Goal: Information Seeking & Learning: Learn about a topic

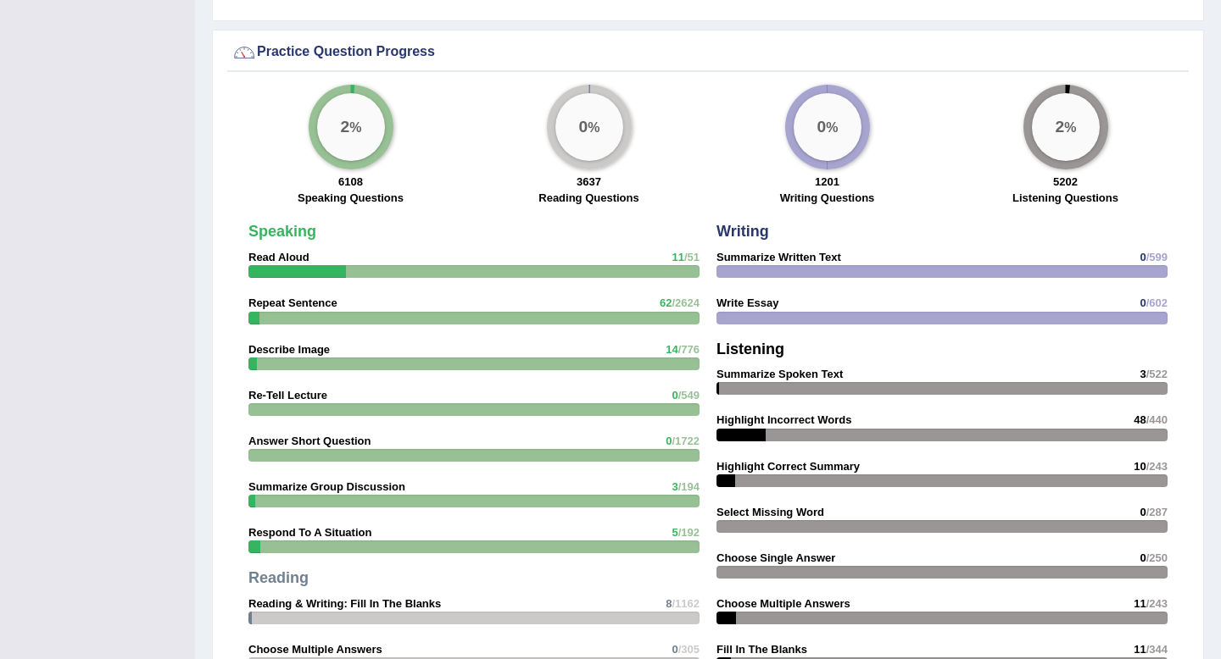
scroll to position [1804, 0]
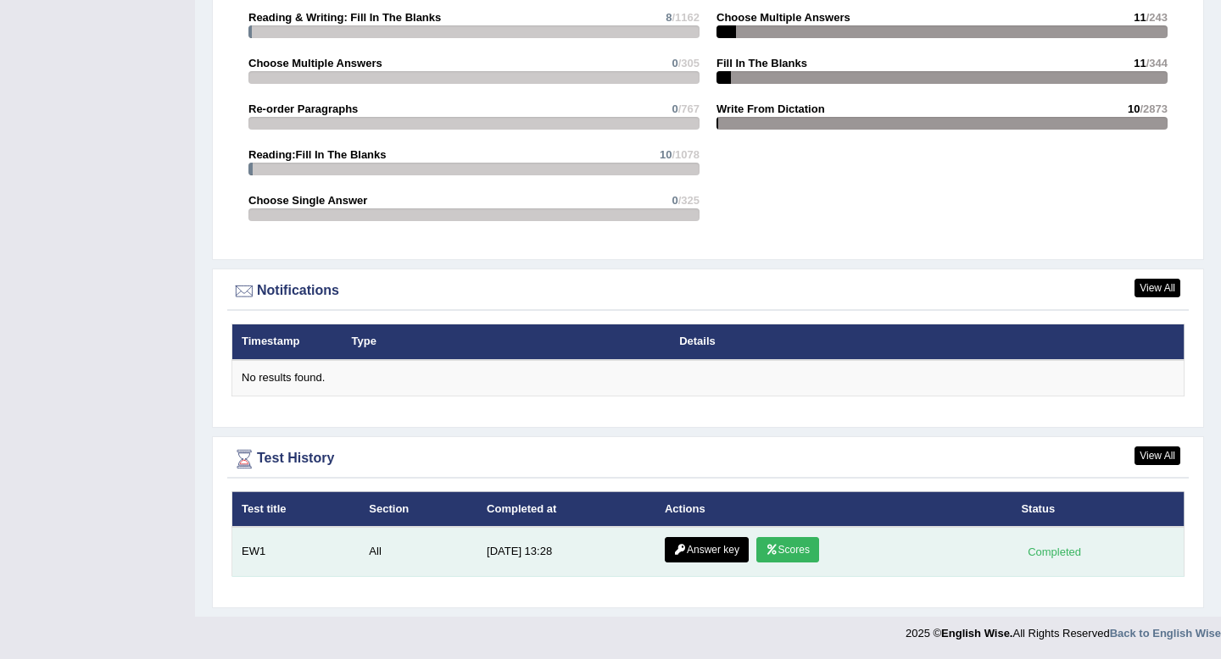
click at [796, 548] on link "Scores" at bounding box center [787, 549] width 63 height 25
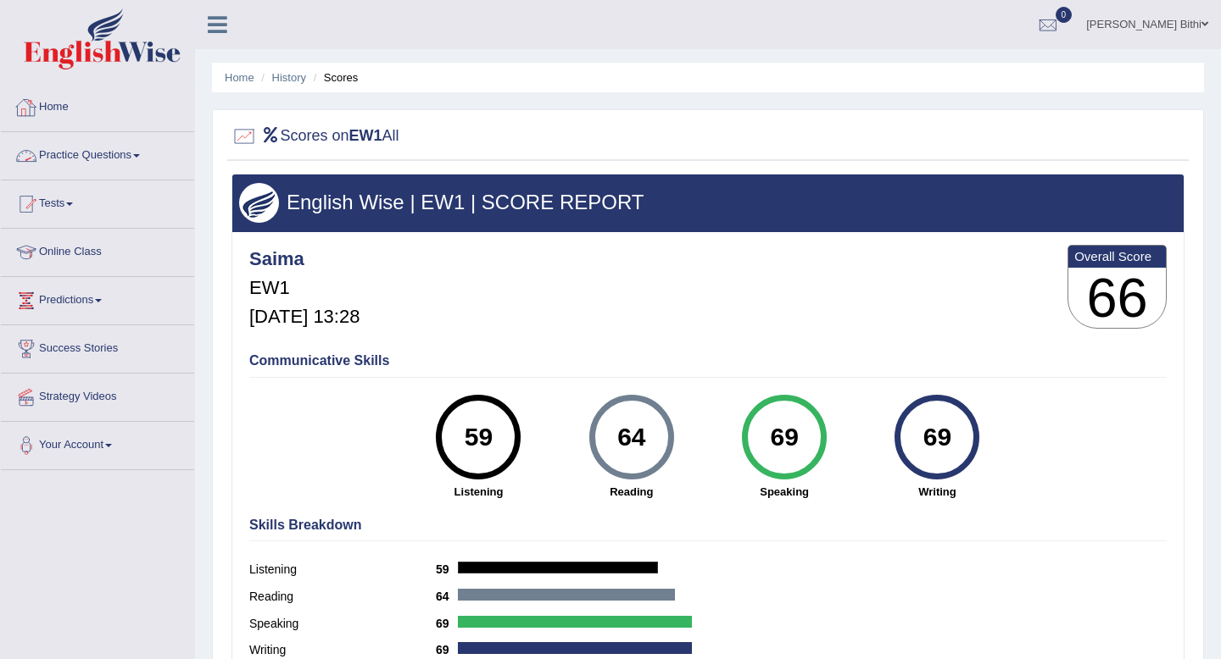
click at [54, 92] on link "Home" at bounding box center [97, 105] width 193 height 42
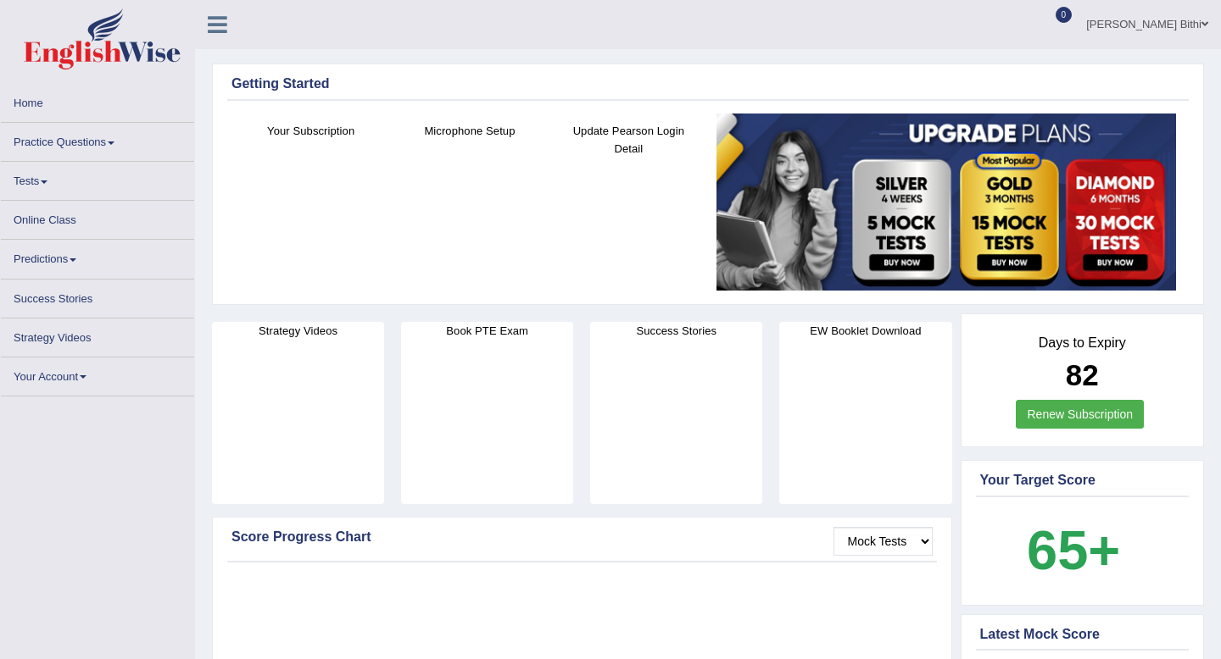
click at [54, 92] on link "Home" at bounding box center [97, 100] width 193 height 33
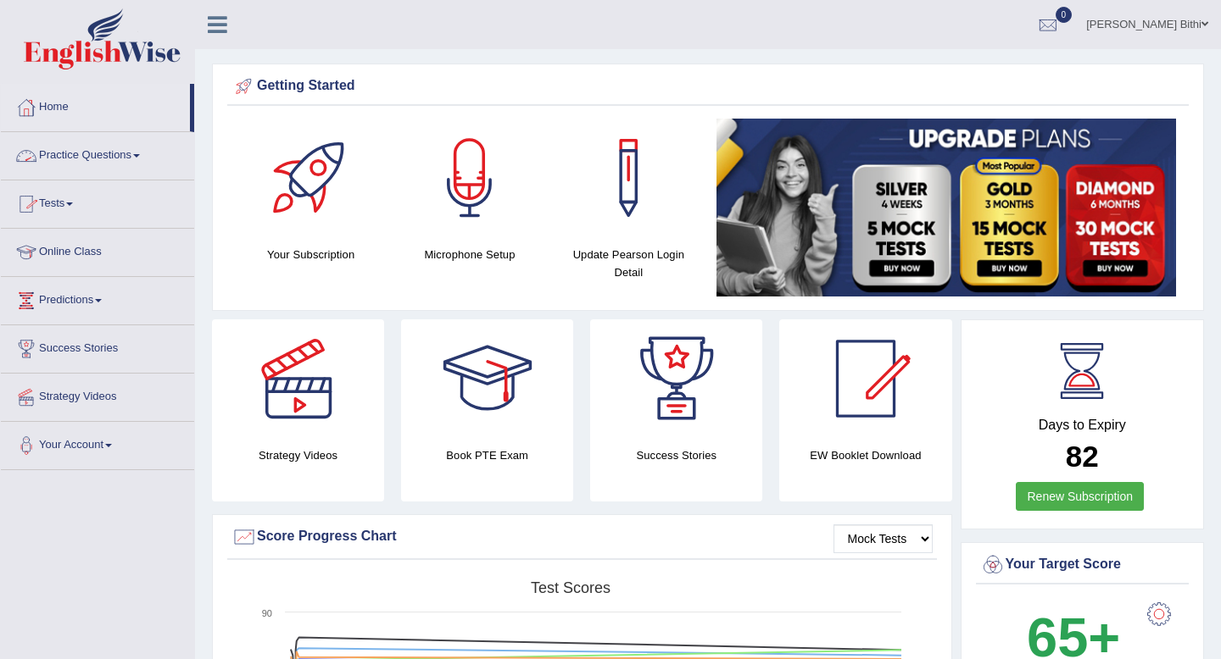
click at [113, 153] on link "Practice Questions" at bounding box center [97, 153] width 193 height 42
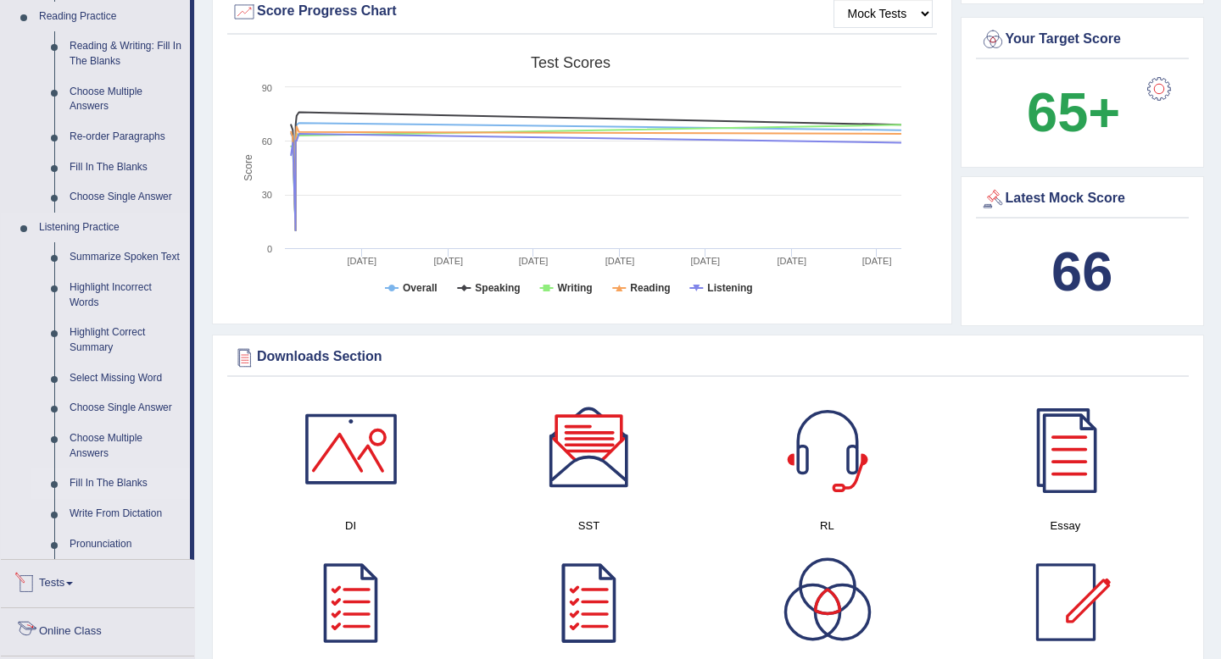
scroll to position [523, 0]
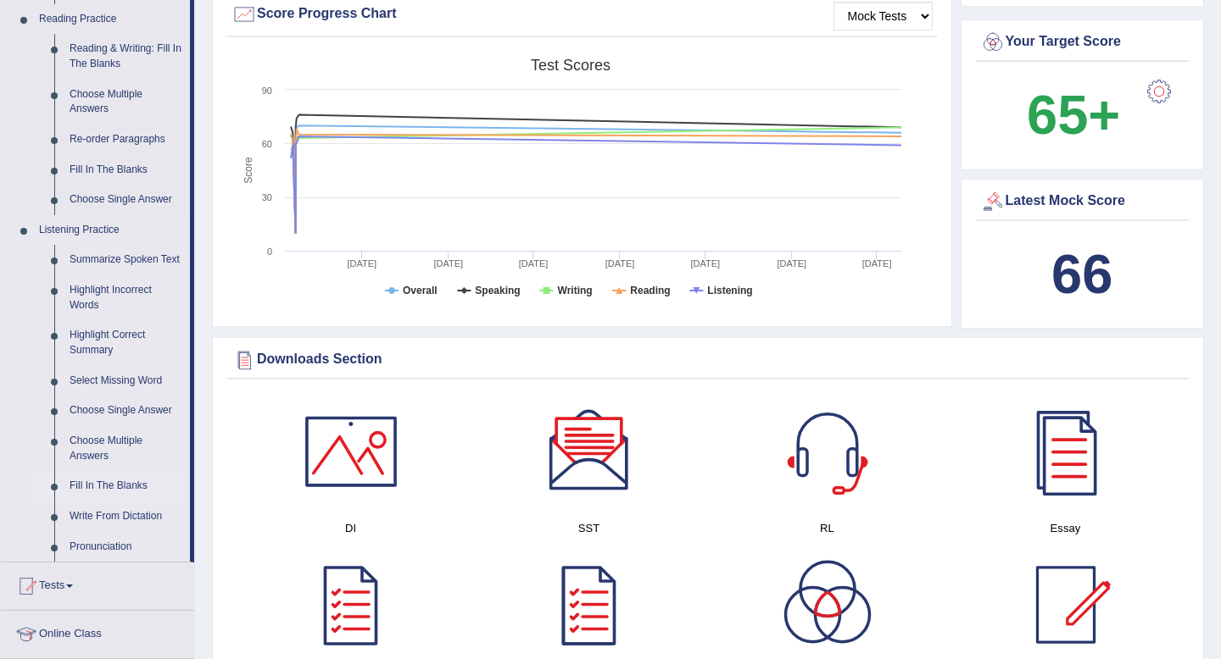
click at [101, 502] on link "Fill In The Blanks" at bounding box center [126, 486] width 128 height 31
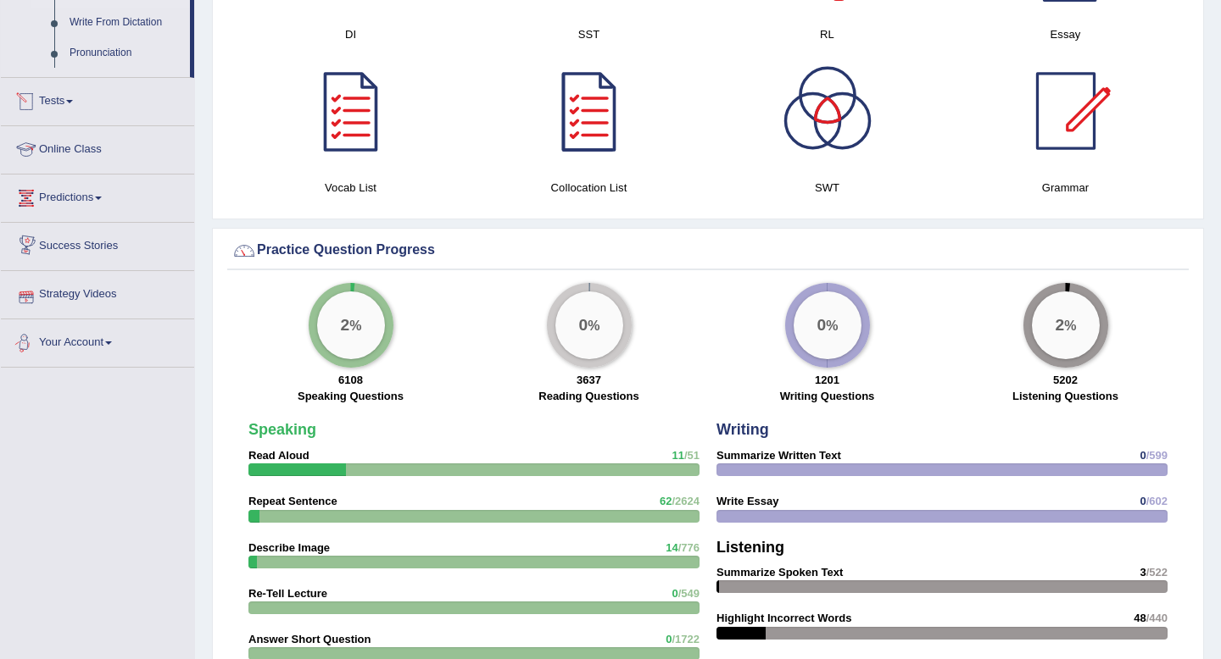
scroll to position [871, 0]
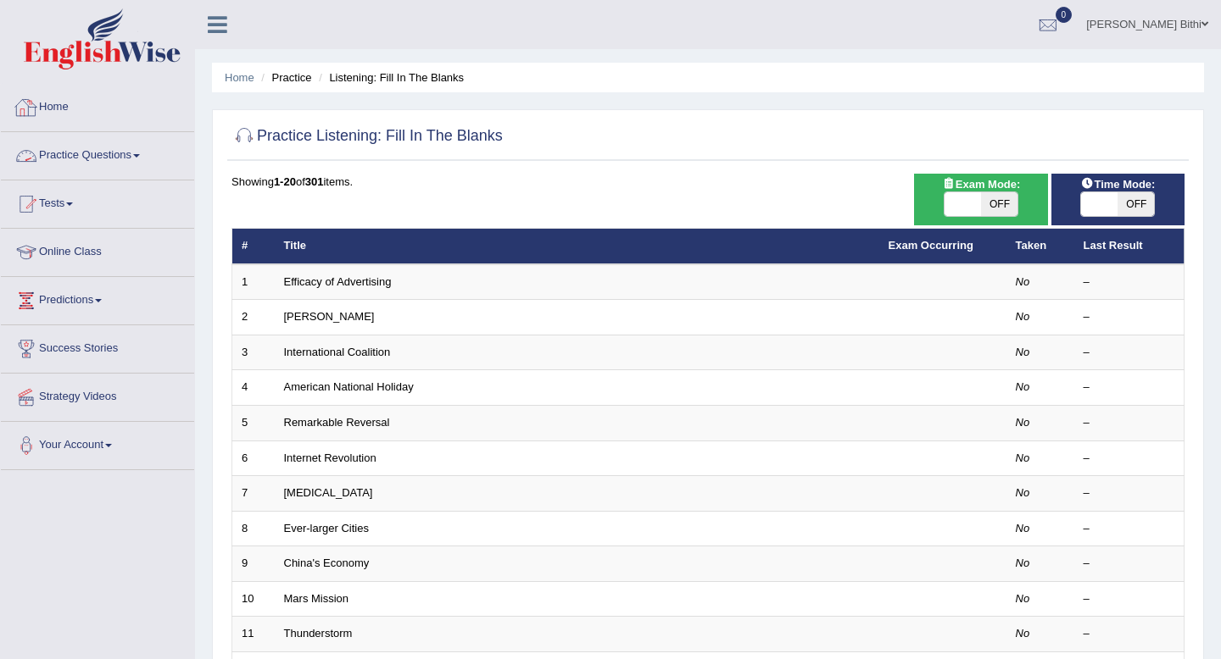
click at [64, 111] on link "Home" at bounding box center [97, 105] width 193 height 42
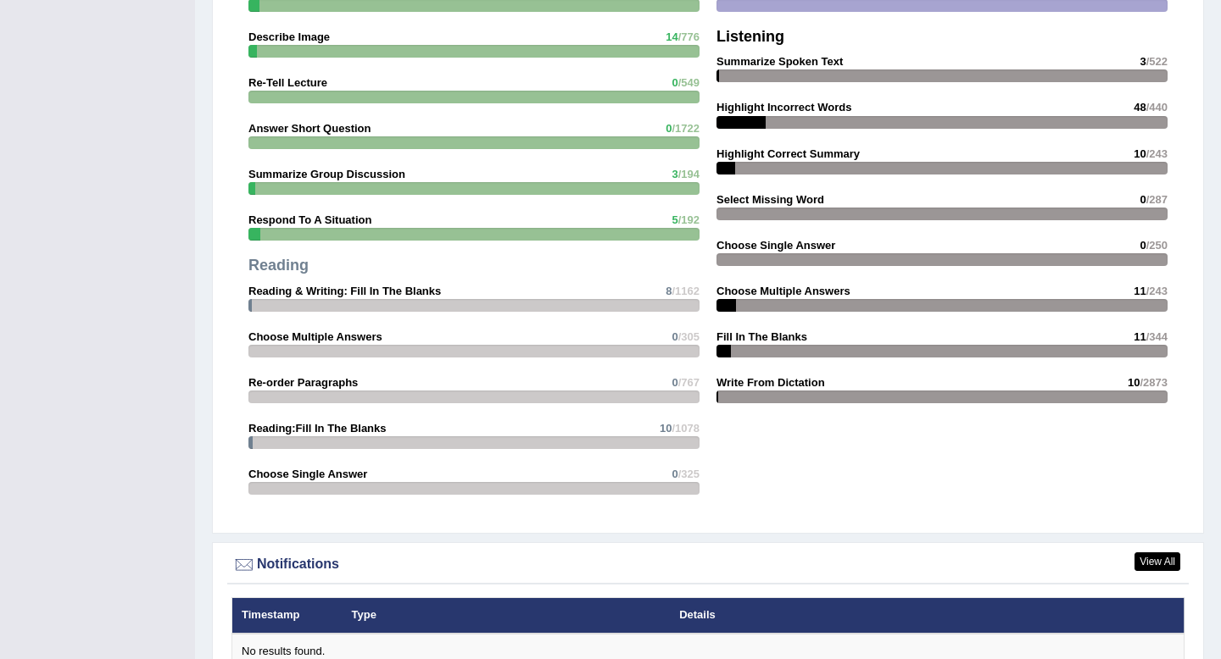
scroll to position [1804, 0]
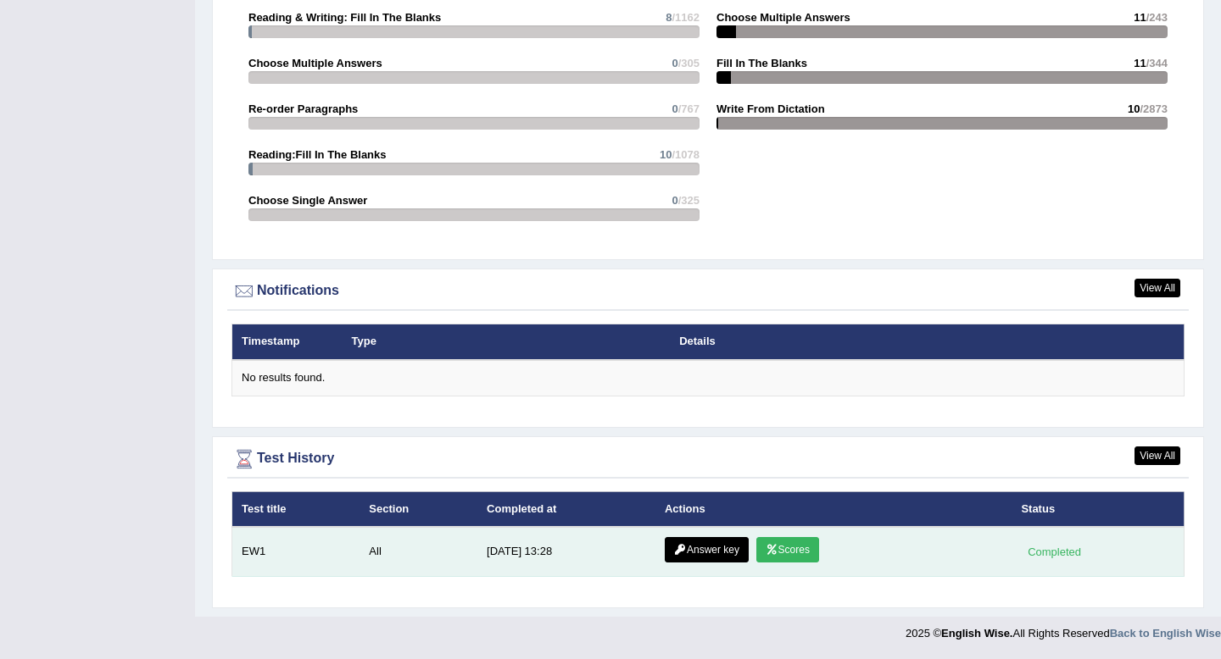
click at [715, 548] on link "Answer key" at bounding box center [707, 549] width 84 height 25
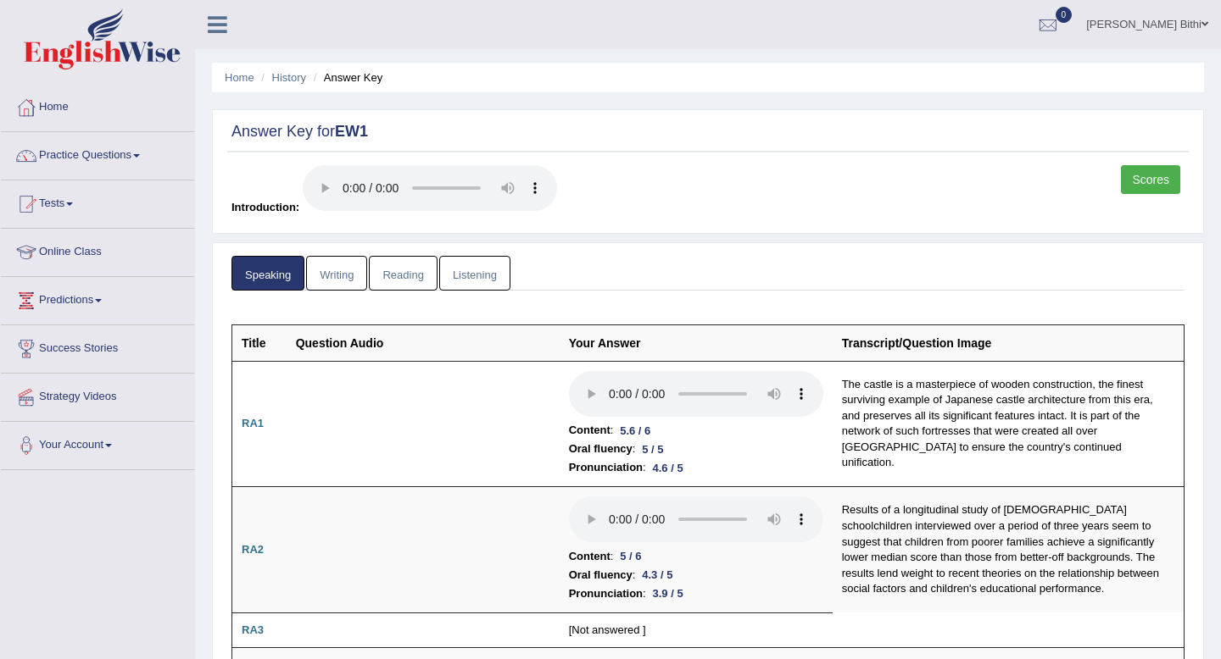
click at [474, 274] on link "Listening" at bounding box center [474, 273] width 71 height 35
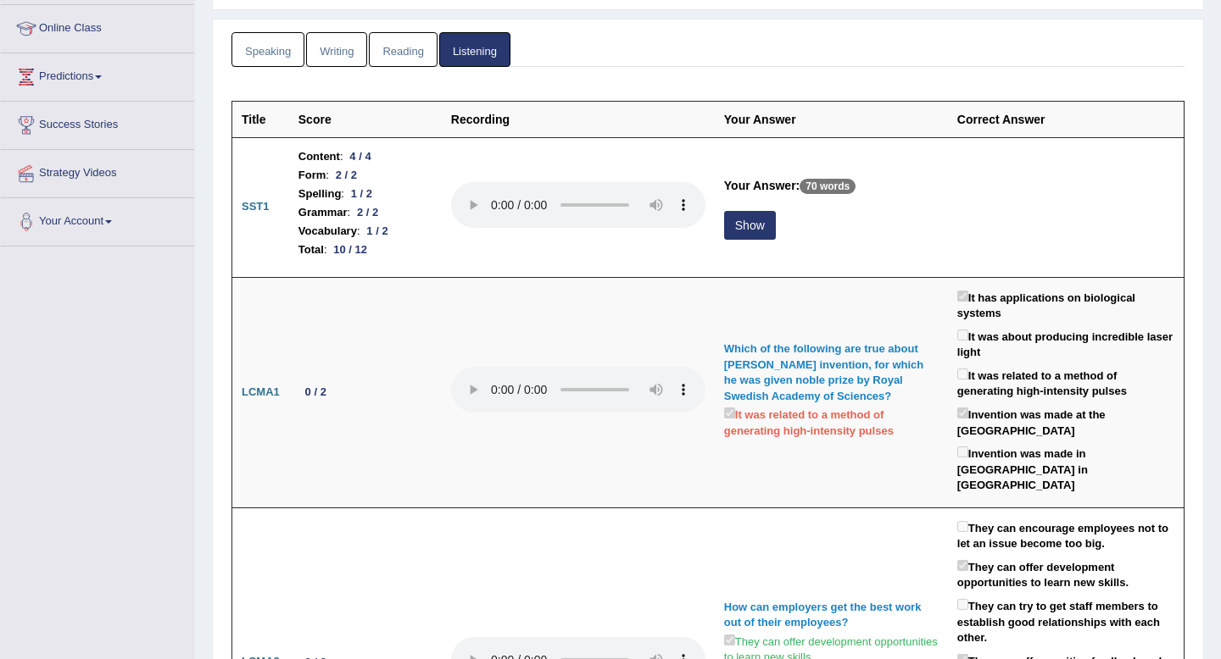
scroll to position [234, 0]
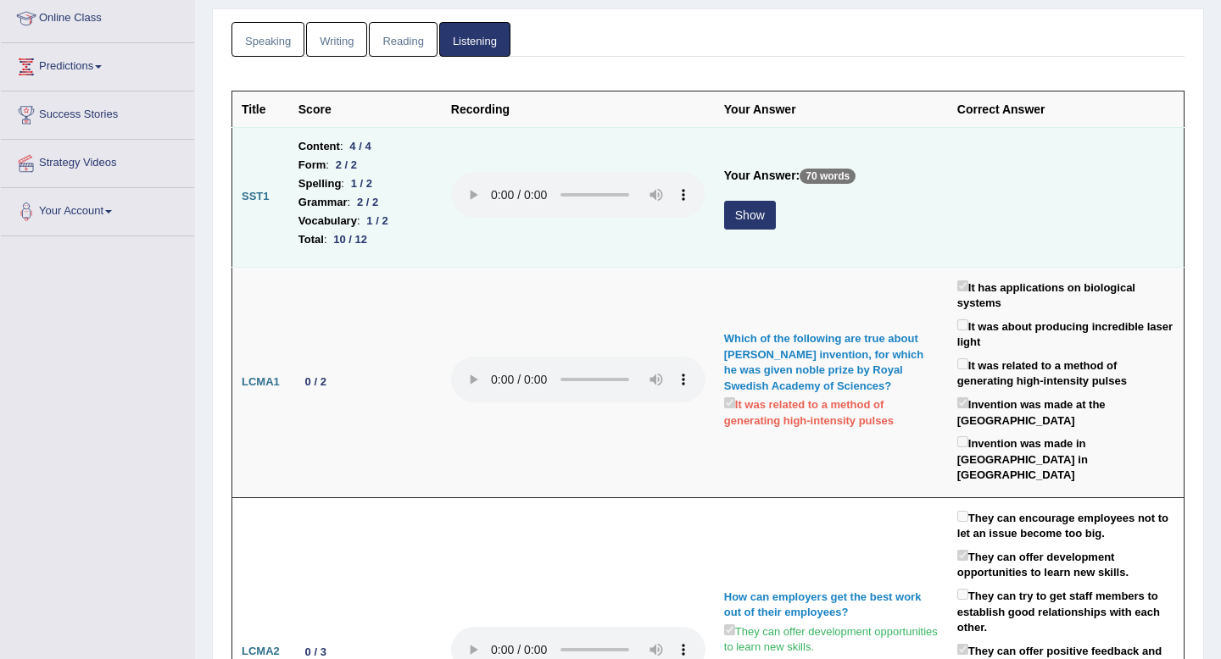
click at [748, 214] on button "Show" at bounding box center [750, 215] width 52 height 29
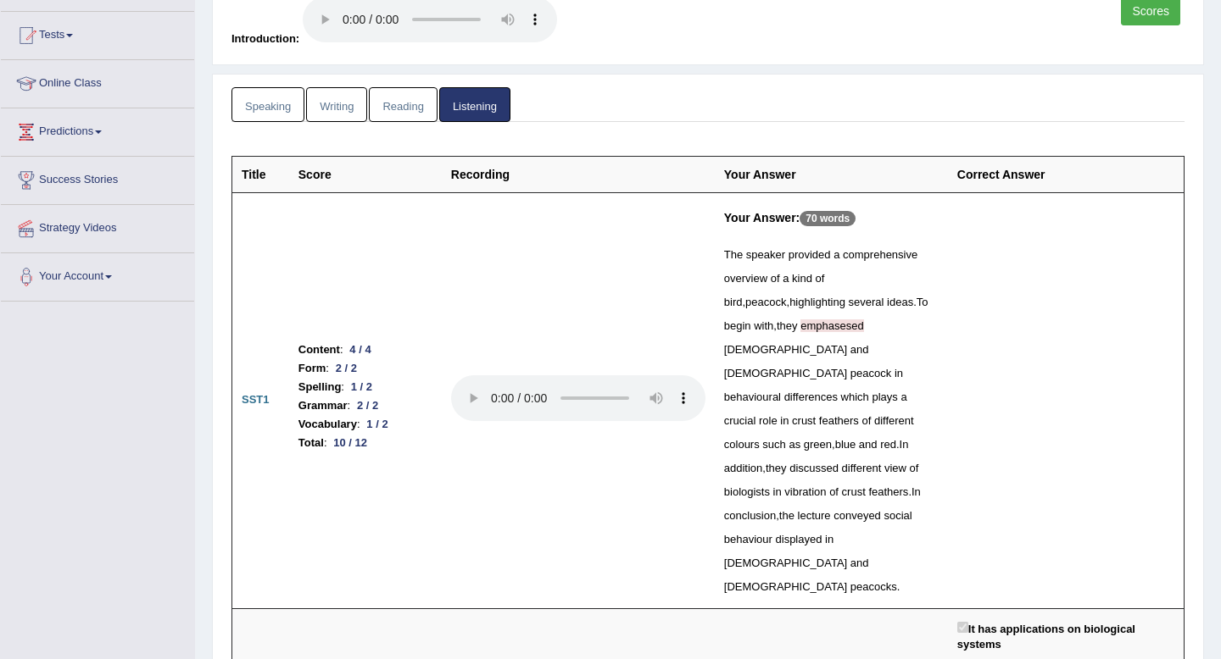
scroll to position [0, 0]
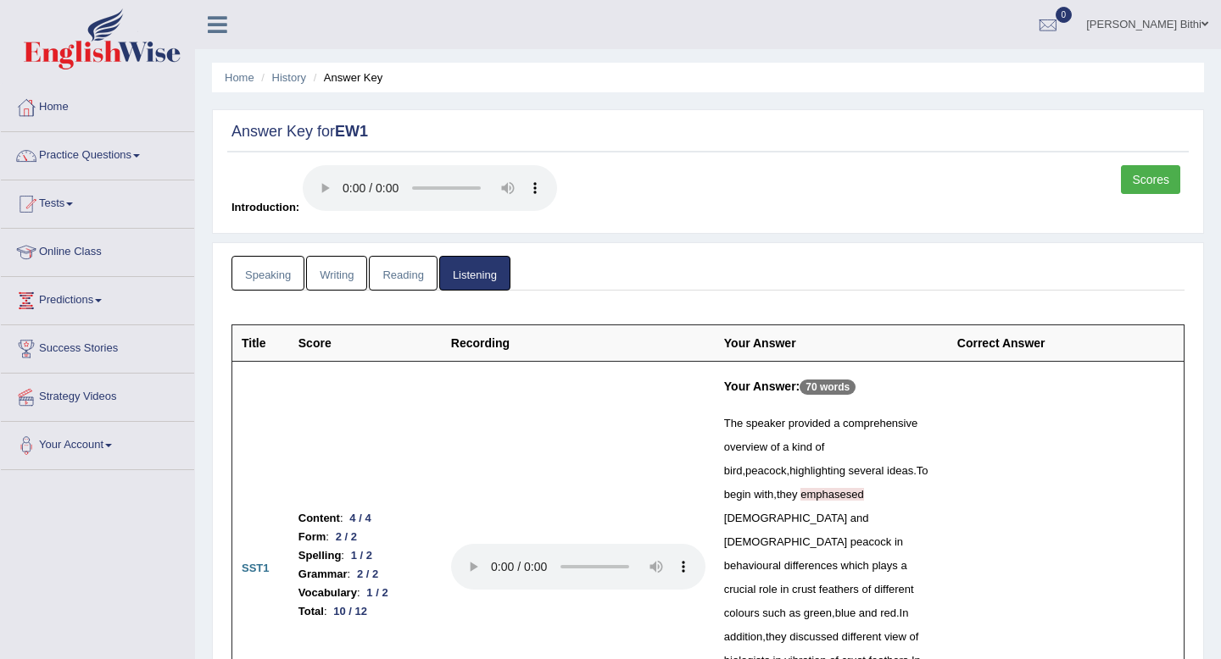
click at [422, 285] on link "Reading" at bounding box center [403, 273] width 68 height 35
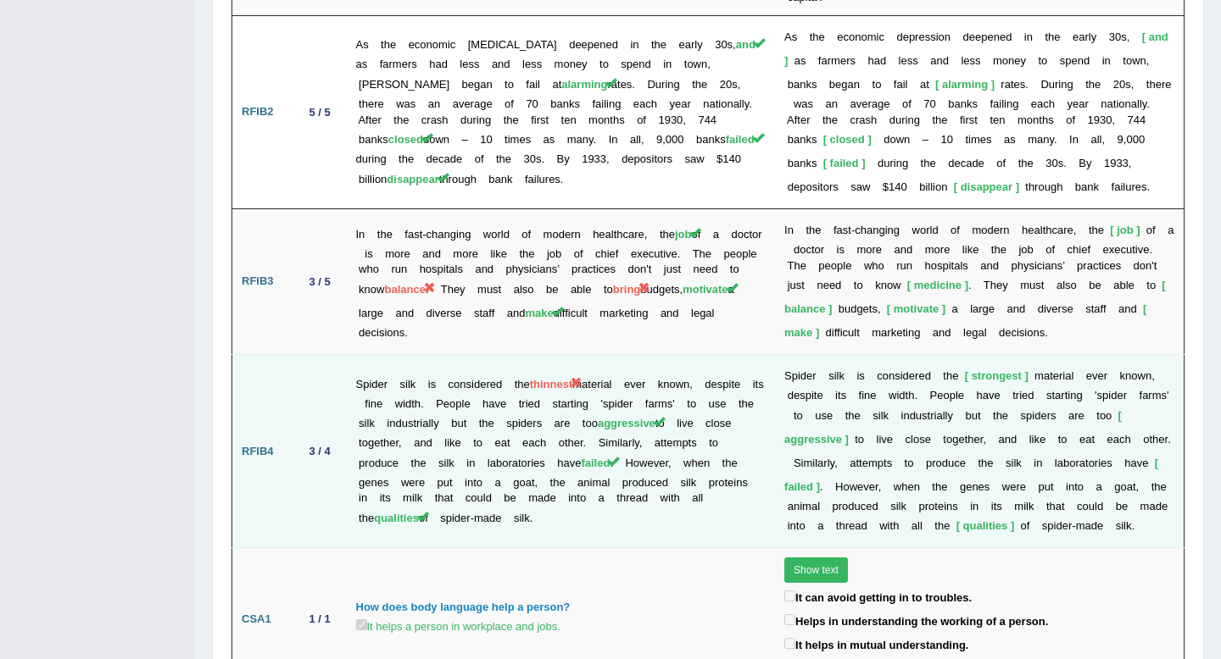
scroll to position [3193, 0]
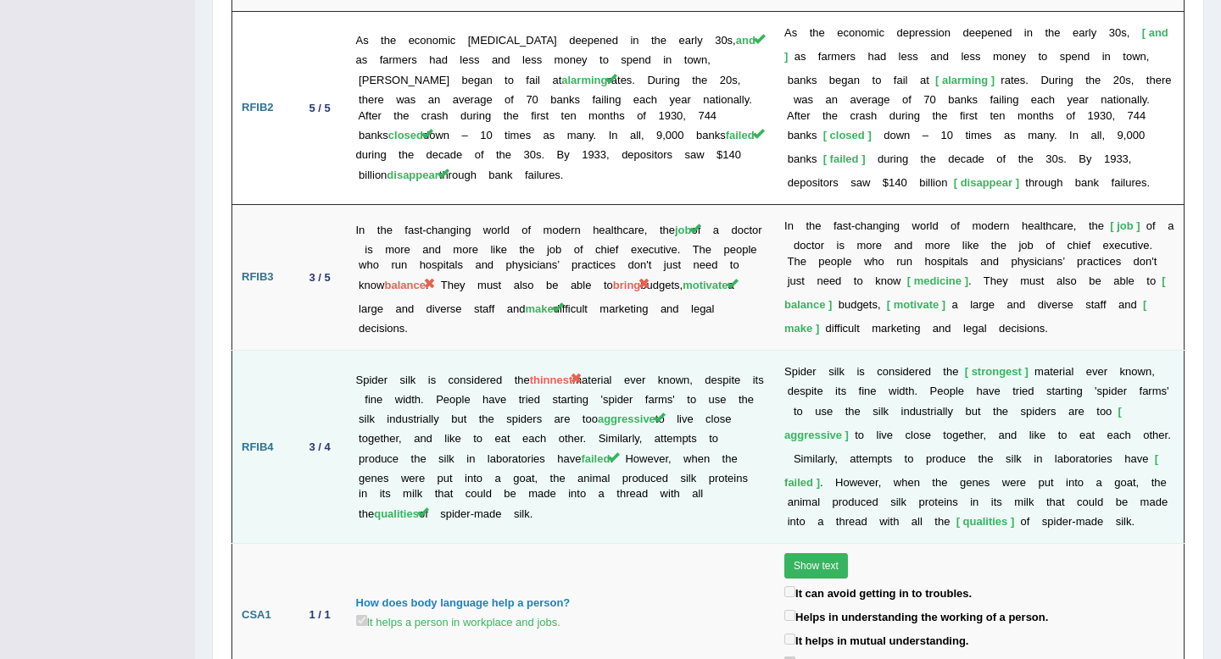
click at [1006, 460] on td "S p i d e r s i l k i s c o n s i d e r e d t h e strongest m a t e r i a l e v…" at bounding box center [979, 447] width 409 height 193
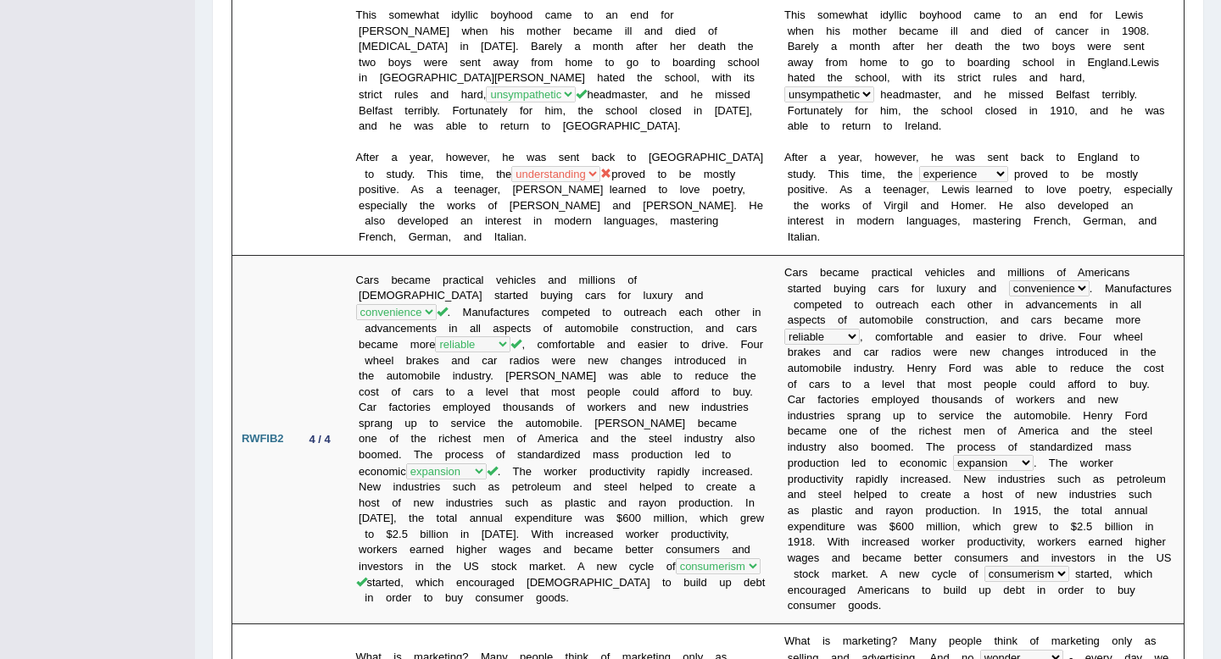
scroll to position [0, 0]
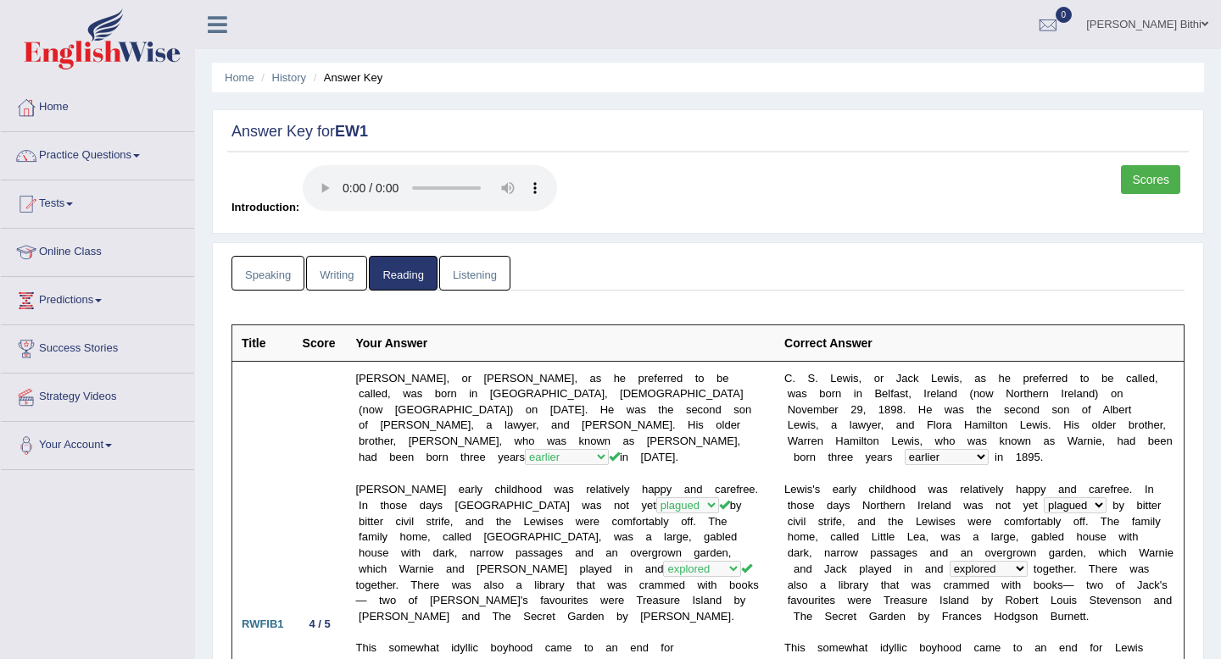
click at [348, 277] on link "Writing" at bounding box center [336, 273] width 61 height 35
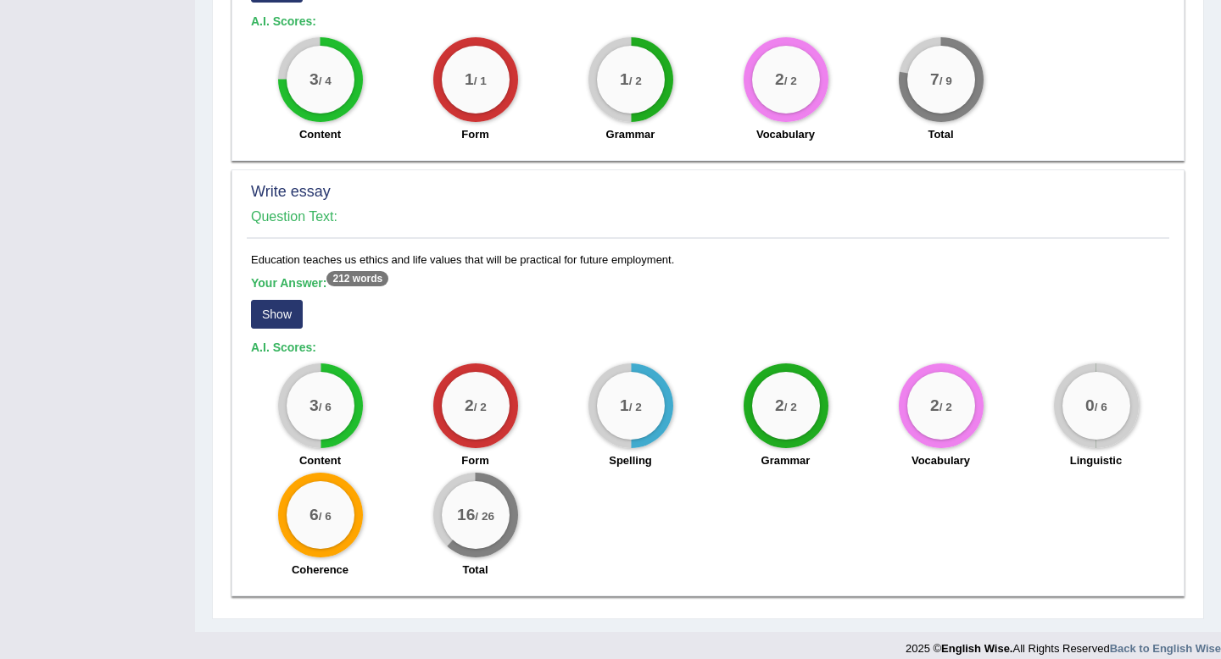
scroll to position [1286, 0]
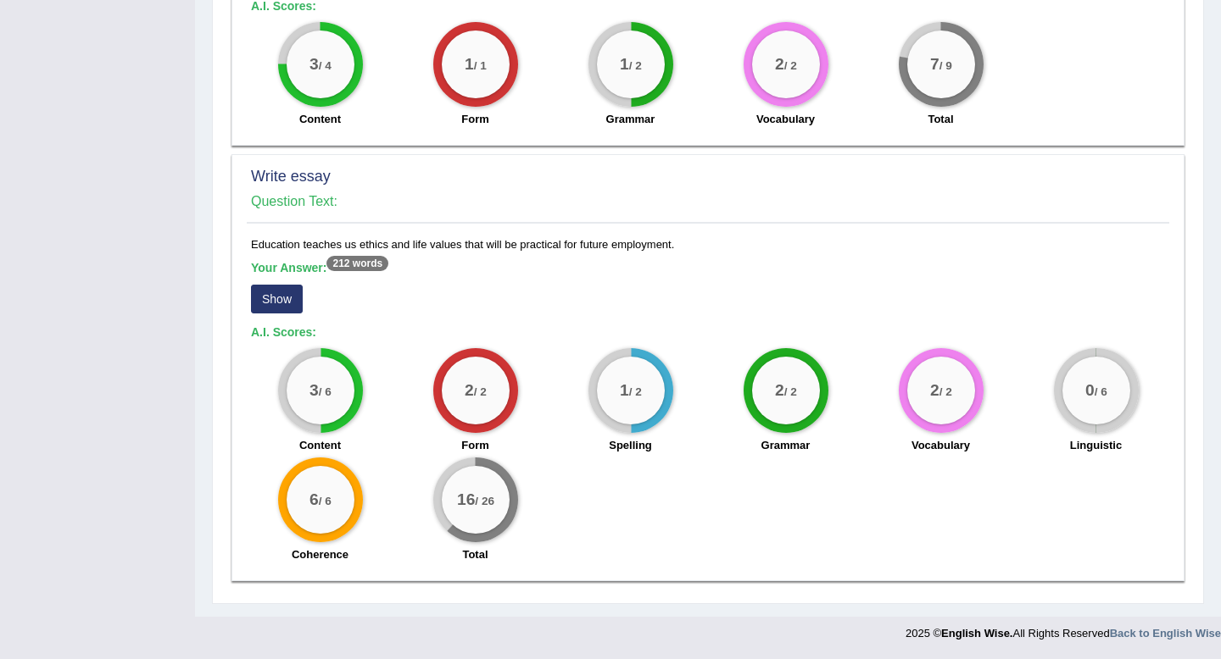
click at [1096, 391] on small "/ 6" at bounding box center [1099, 392] width 13 height 13
click at [281, 300] on button "Show" at bounding box center [277, 299] width 52 height 29
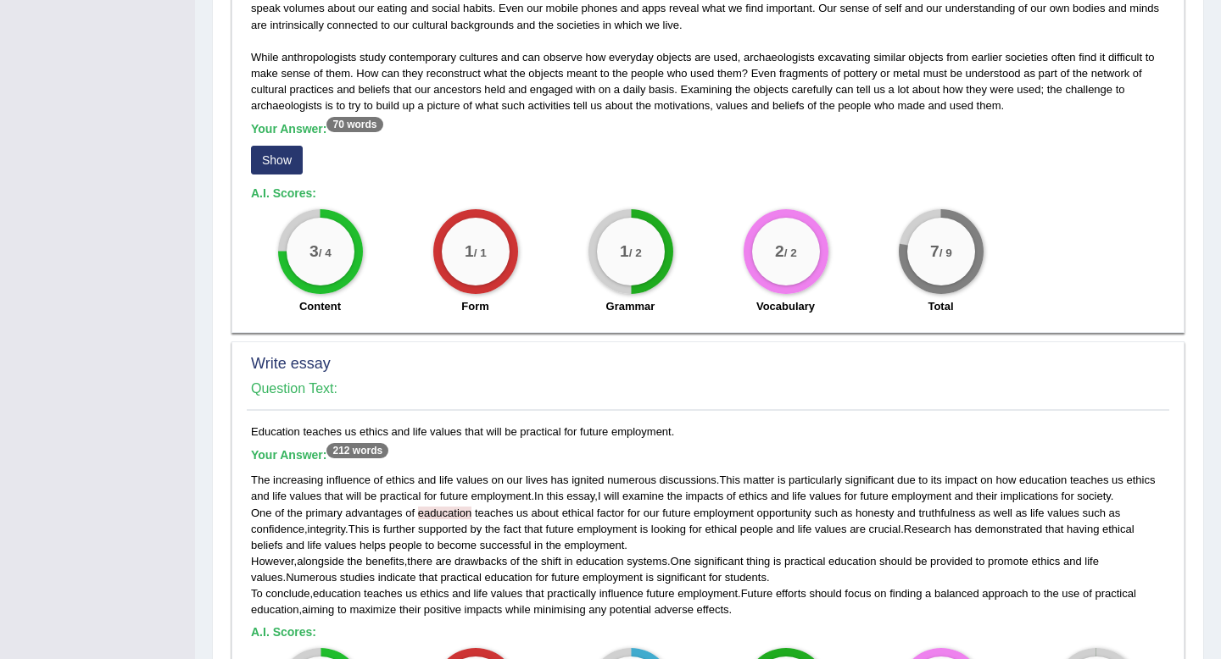
scroll to position [0, 0]
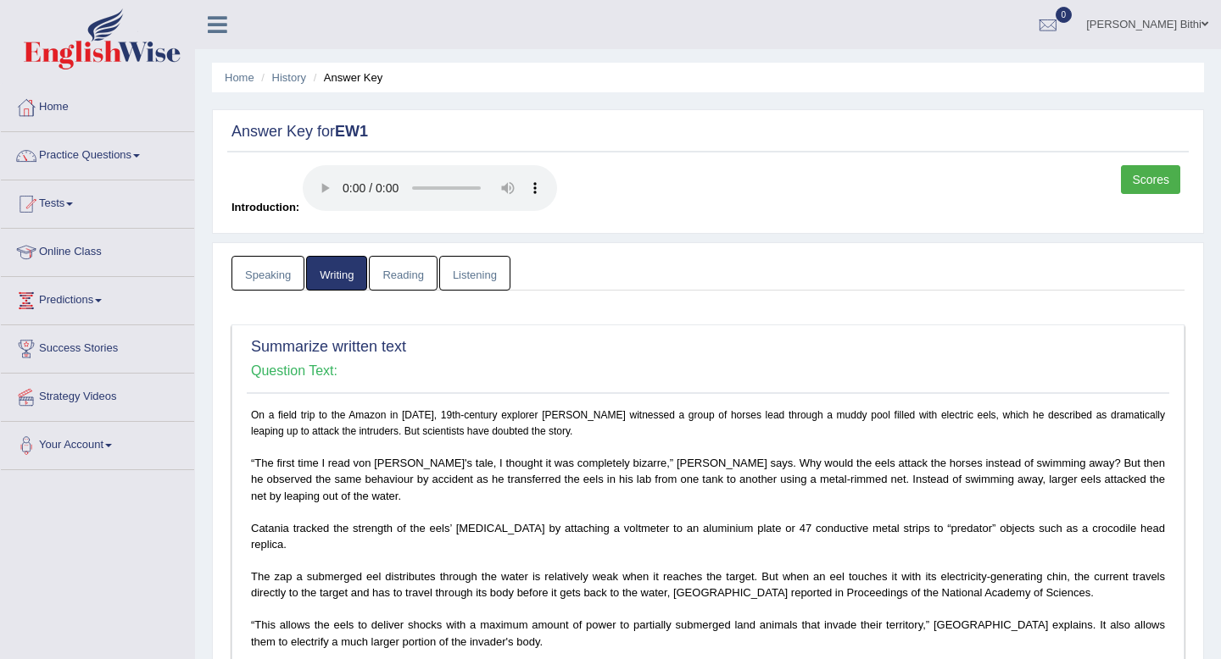
click at [272, 269] on link "Speaking" at bounding box center [267, 273] width 73 height 35
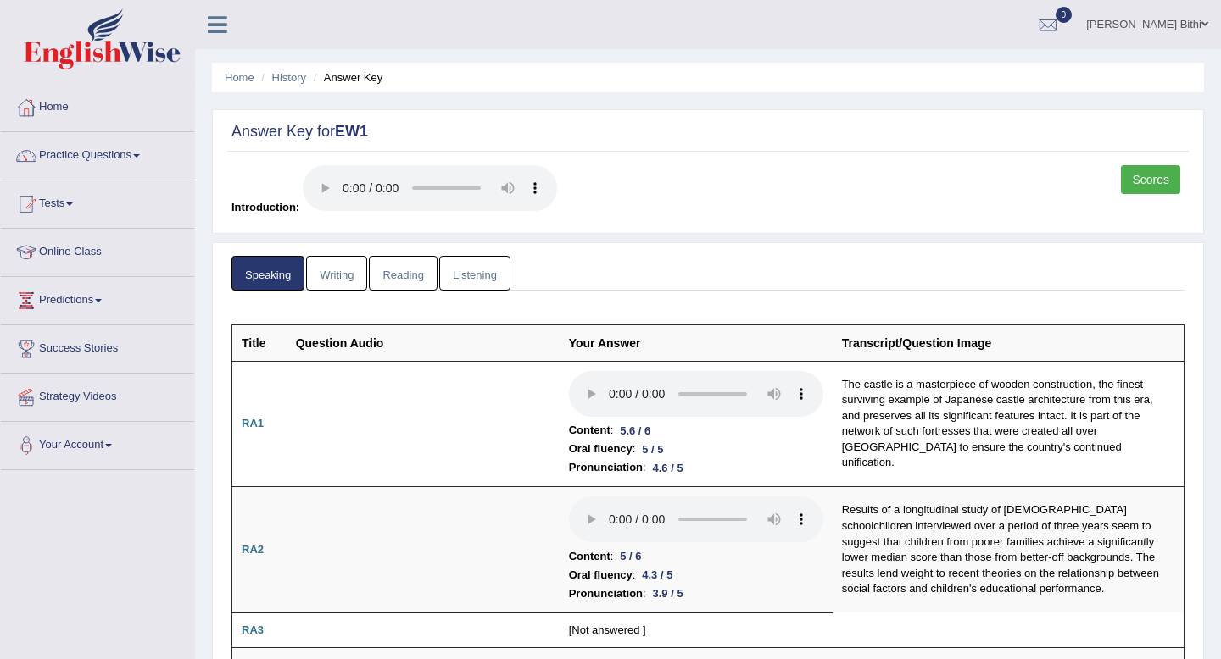
click at [483, 281] on link "Listening" at bounding box center [474, 273] width 71 height 35
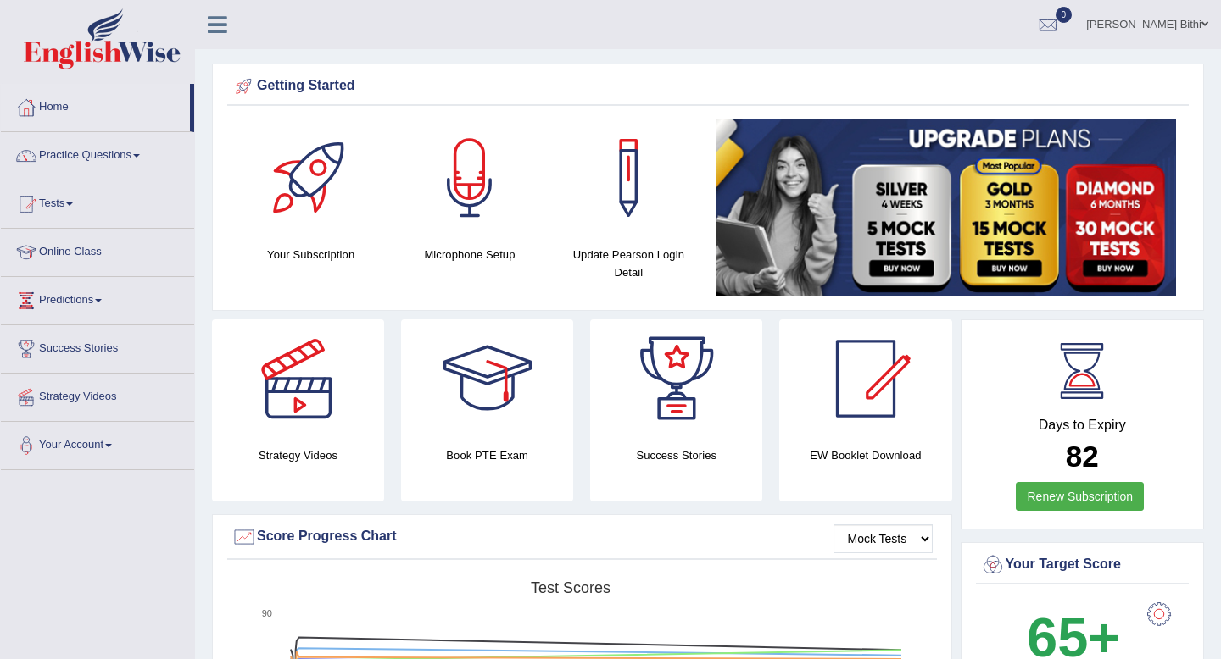
click at [120, 161] on link "Practice Questions" at bounding box center [97, 153] width 193 height 42
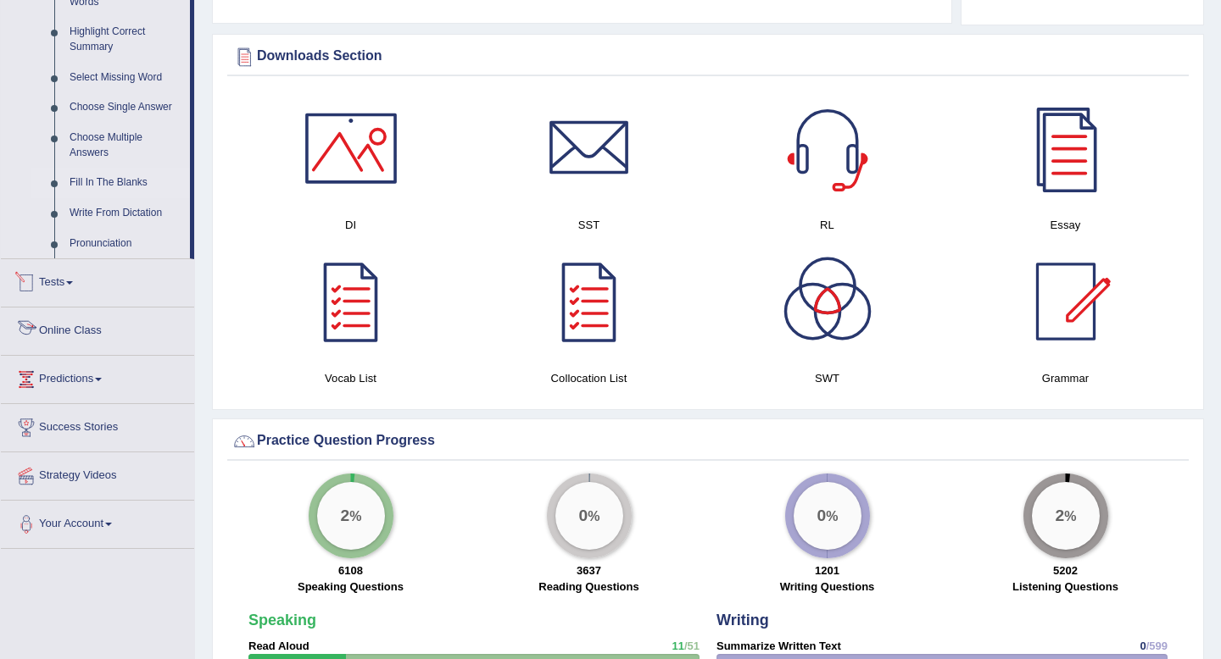
click at [120, 192] on link "Fill In The Blanks" at bounding box center [126, 183] width 128 height 31
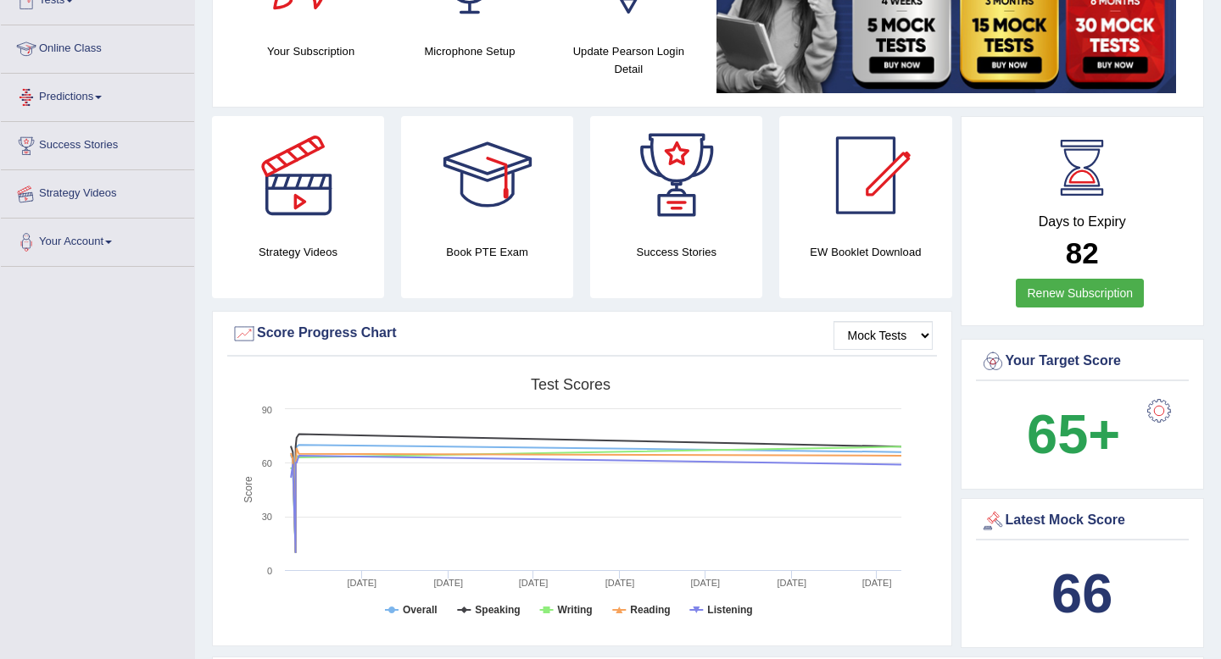
scroll to position [220, 0]
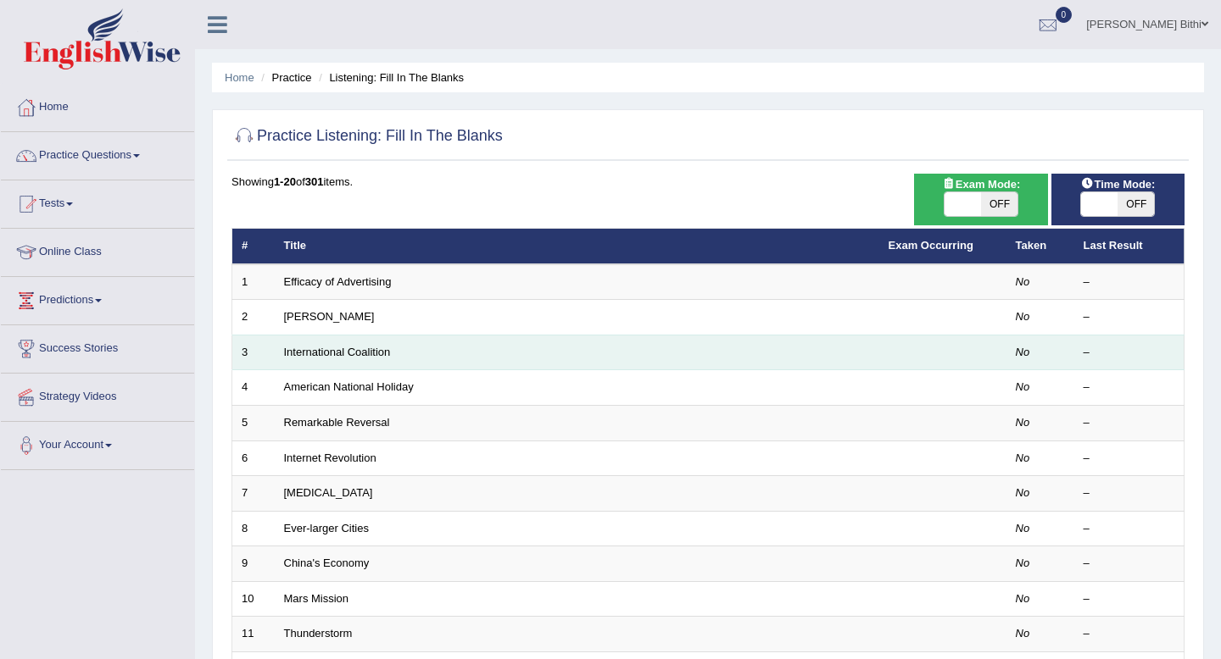
scroll to position [463, 0]
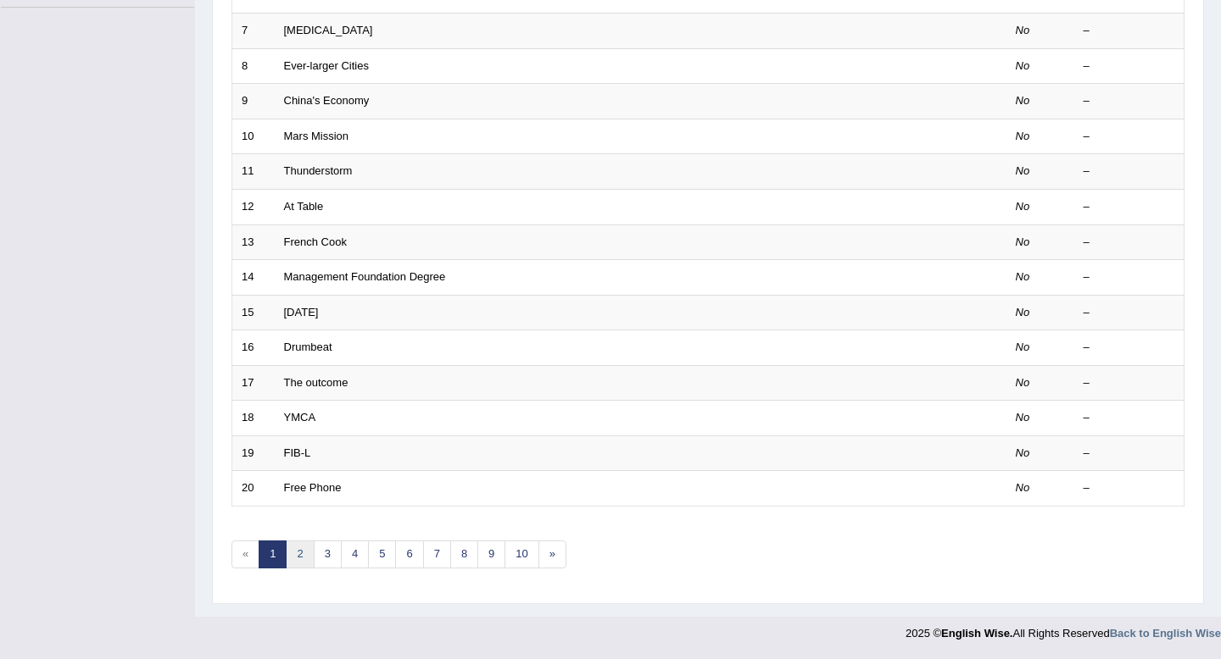
click at [305, 554] on link "2" at bounding box center [300, 555] width 28 height 28
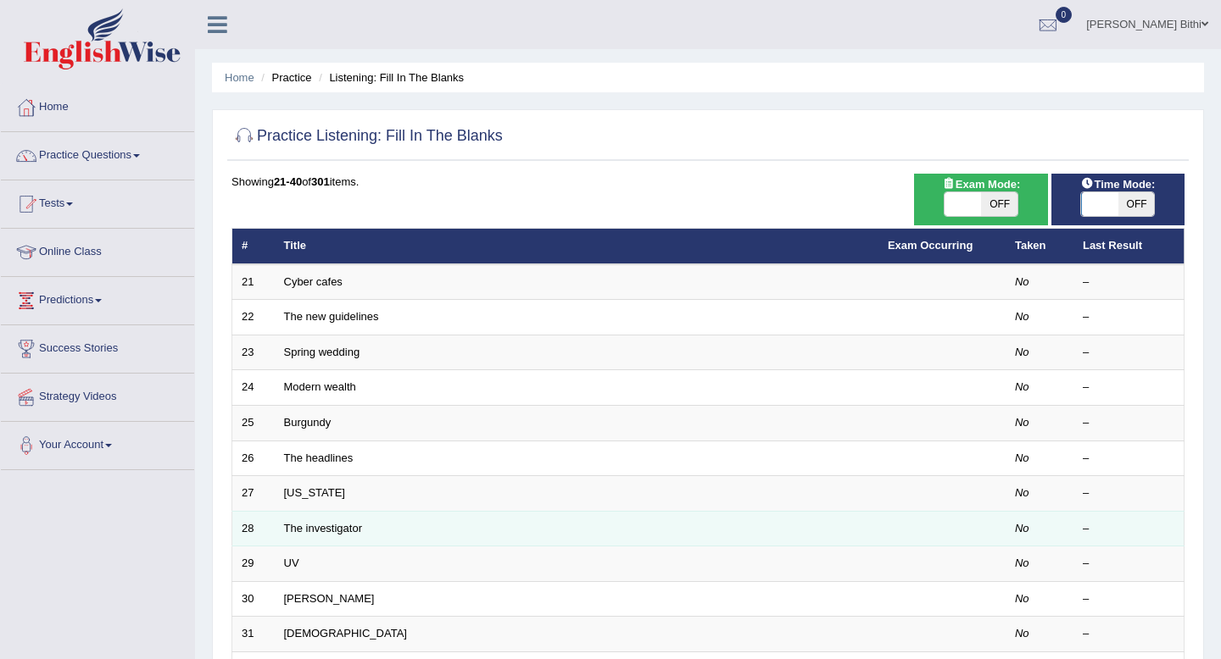
scroll to position [463, 0]
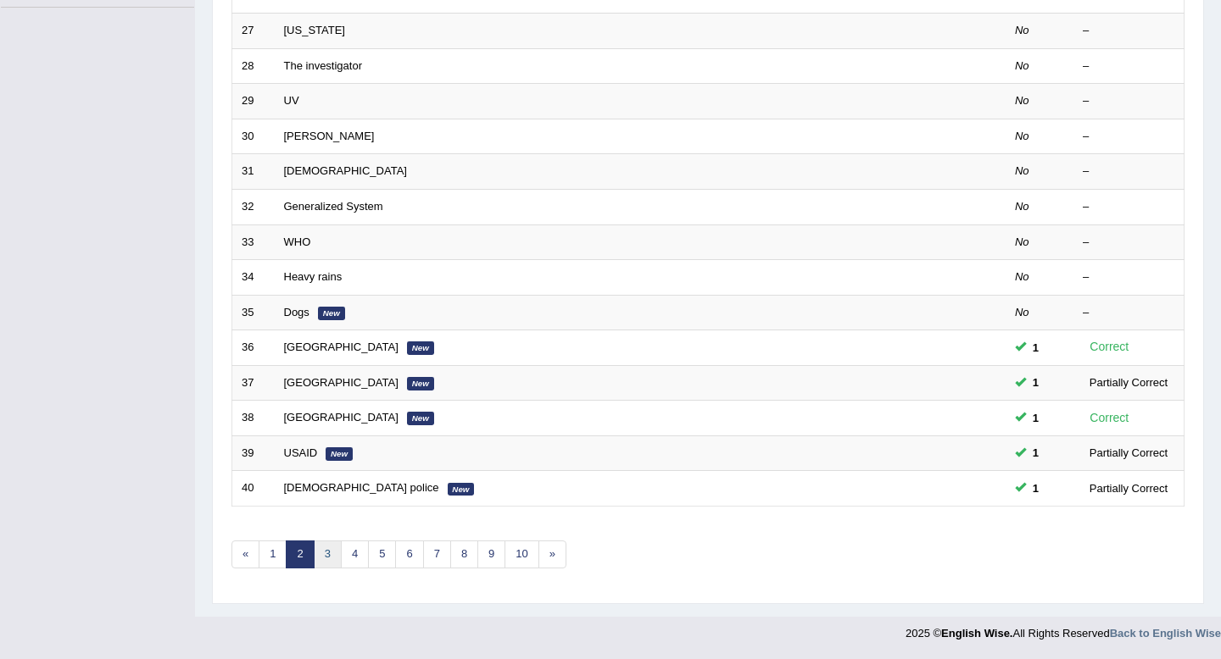
click at [325, 554] on link "3" at bounding box center [328, 555] width 28 height 28
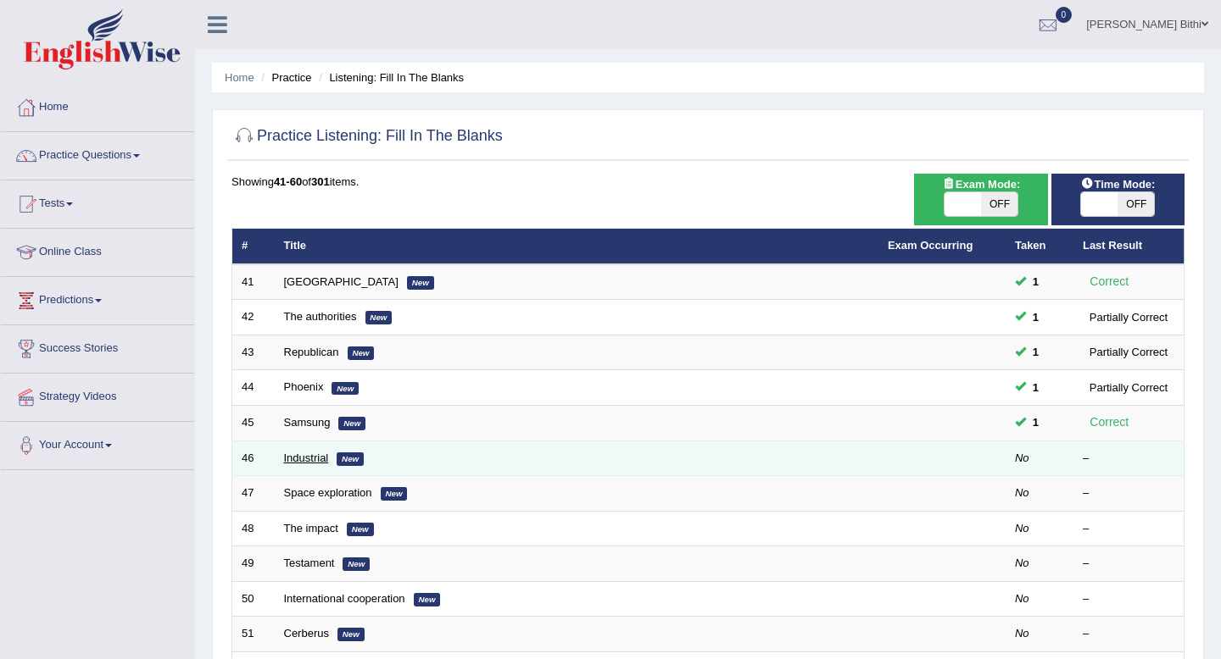
click at [310, 456] on link "Industrial" at bounding box center [306, 458] width 45 height 13
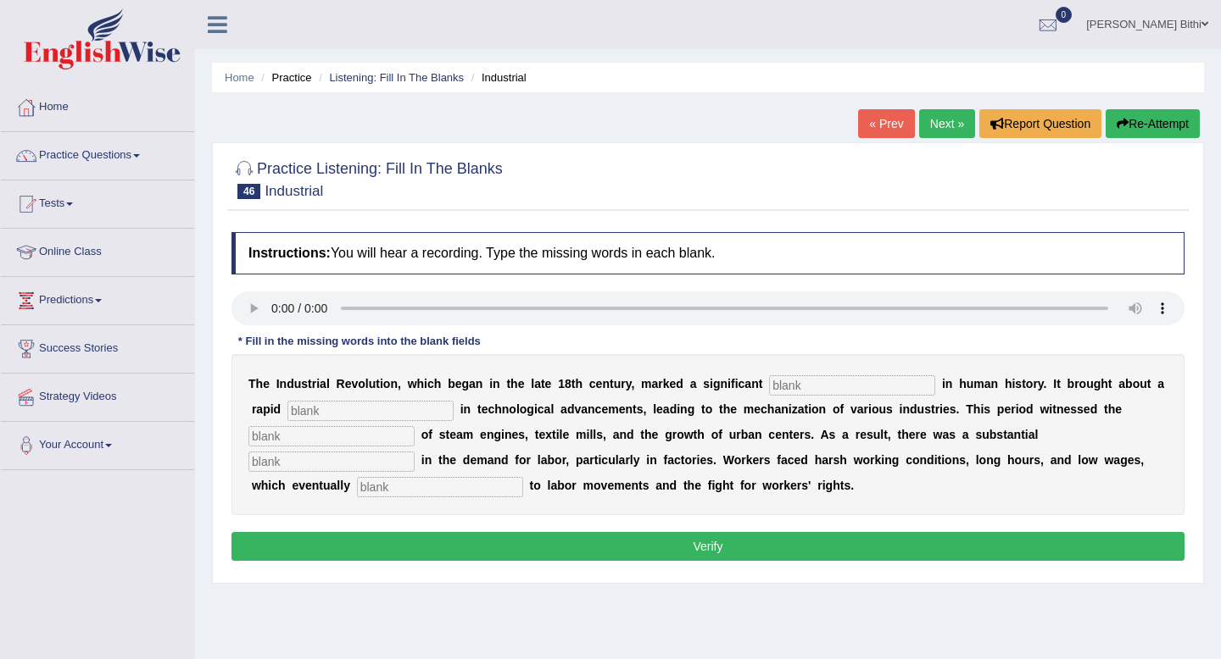
click at [840, 383] on input "text" at bounding box center [852, 386] width 166 height 20
type input "breakthrough"
click at [403, 408] on input "text" at bounding box center [370, 411] width 166 height 20
type input "revolution"
click at [373, 435] on input "text" at bounding box center [331, 436] width 166 height 20
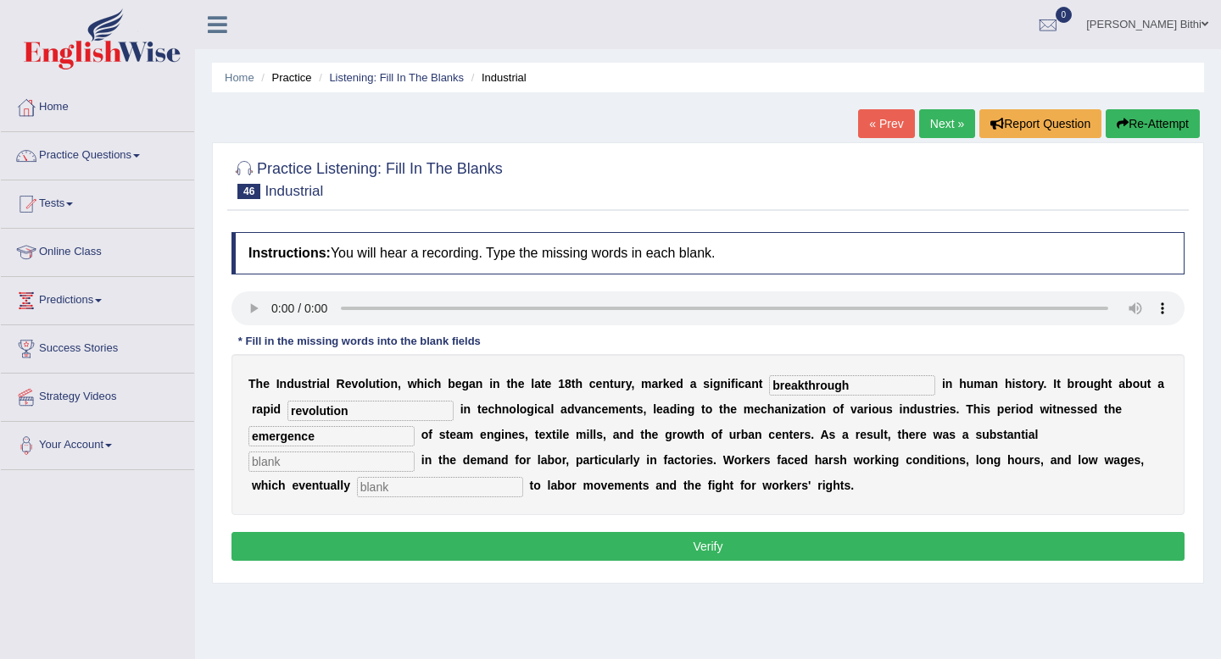
type input "emergence"
click at [415, 452] on input "text" at bounding box center [331, 462] width 166 height 20
type input "expansion"
click at [357, 478] on input "text" at bounding box center [440, 487] width 166 height 20
type input "contributed"
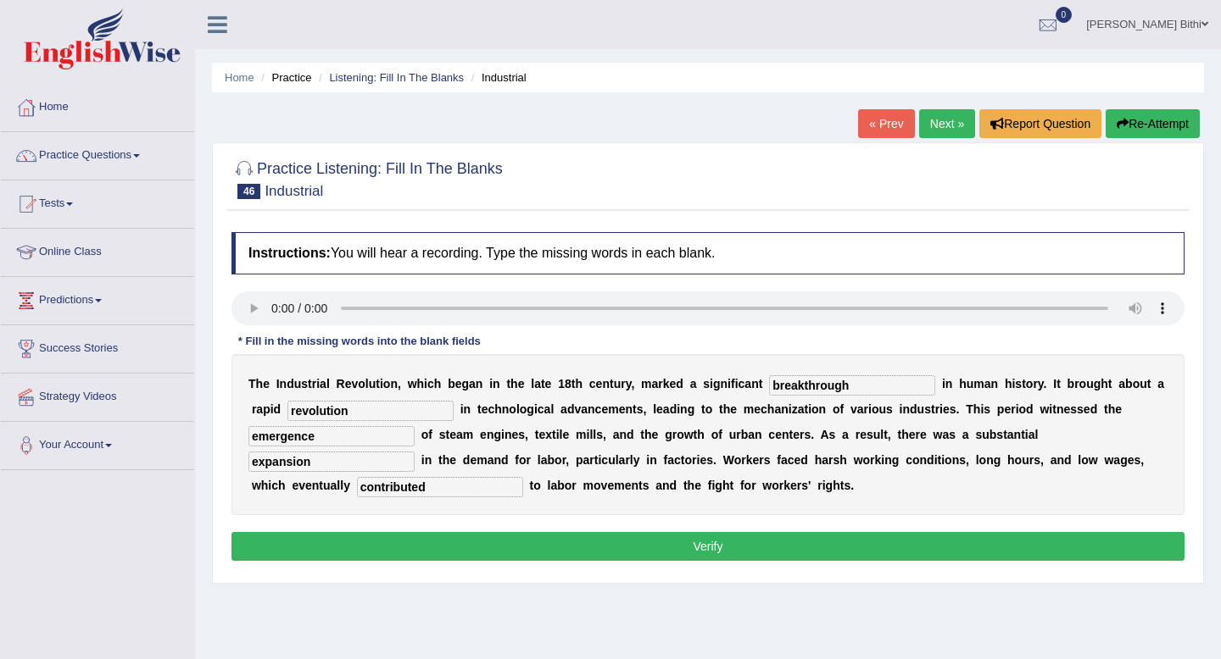
click at [710, 543] on button "Verify" at bounding box center [707, 546] width 953 height 29
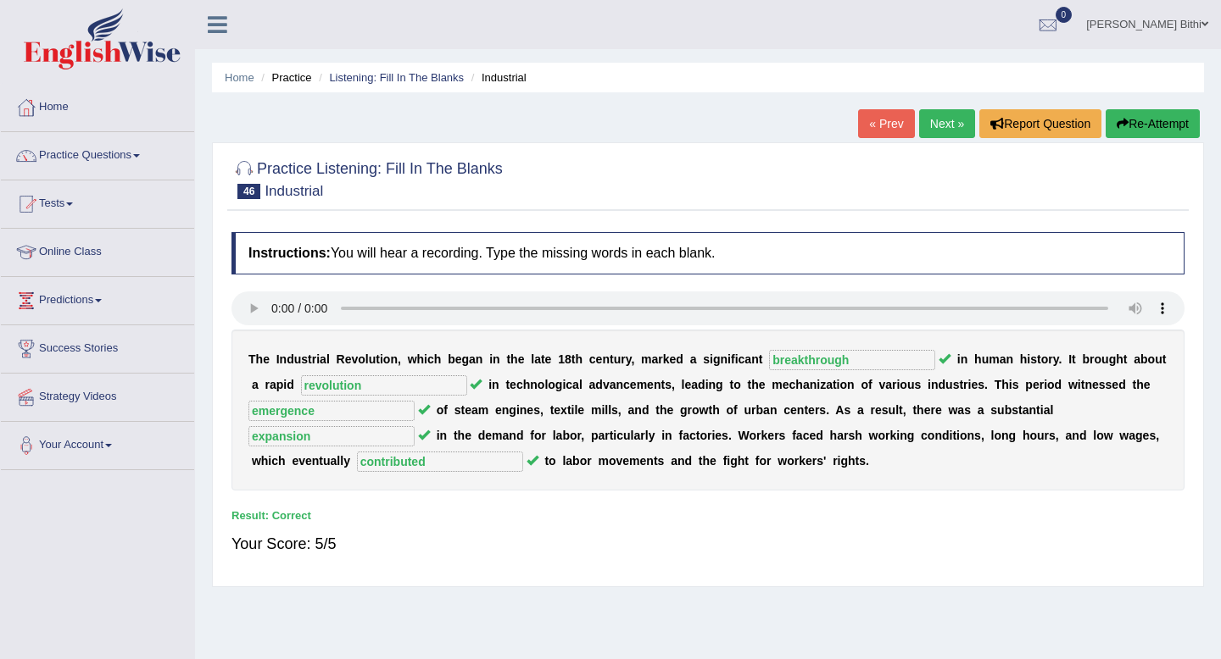
click at [937, 122] on link "Next »" at bounding box center [947, 123] width 56 height 29
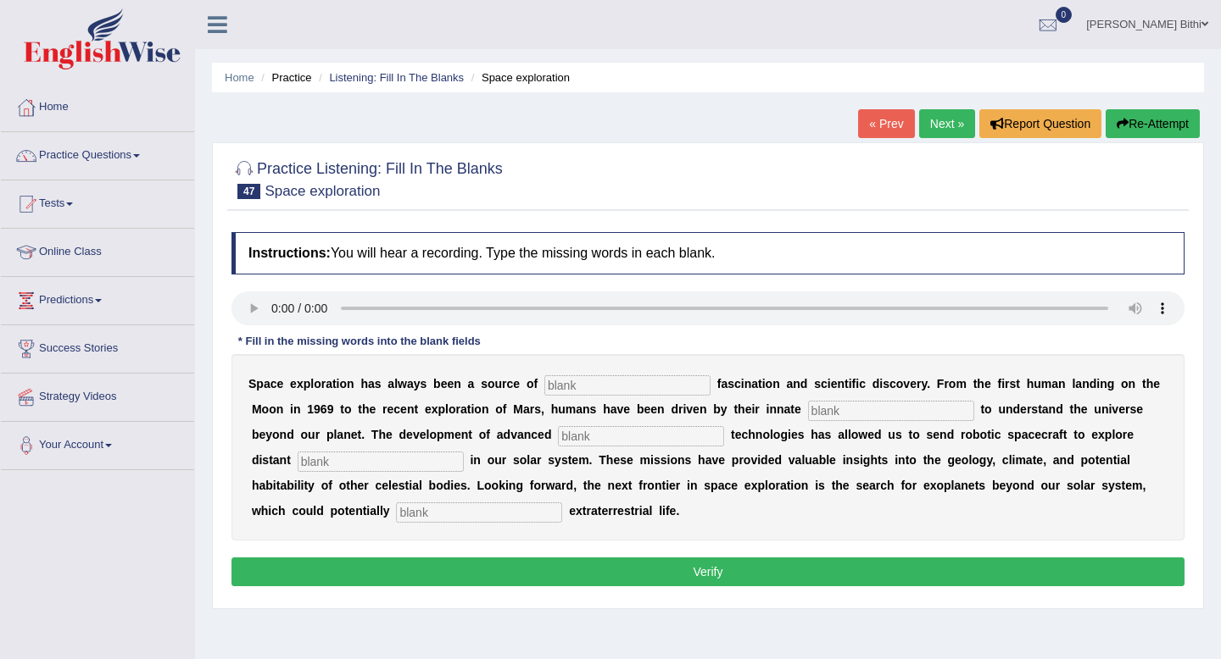
click at [644, 381] on input "text" at bounding box center [627, 386] width 166 height 20
type input "endless"
click at [904, 404] on input "text" at bounding box center [891, 411] width 166 height 20
type input "curiosity"
click at [632, 435] on input "text" at bounding box center [641, 436] width 166 height 20
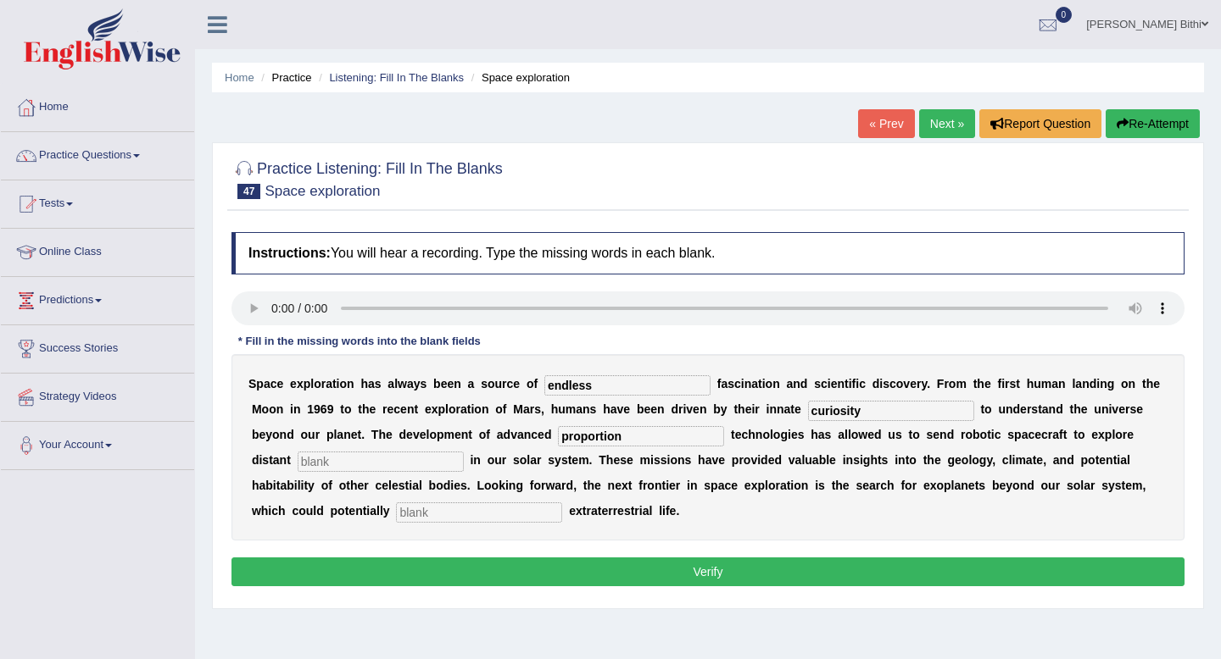
type input "proportion"
click at [362, 460] on input "text" at bounding box center [381, 462] width 166 height 20
type input "world"
click at [396, 512] on input "text" at bounding box center [479, 513] width 166 height 20
type input "harvour"
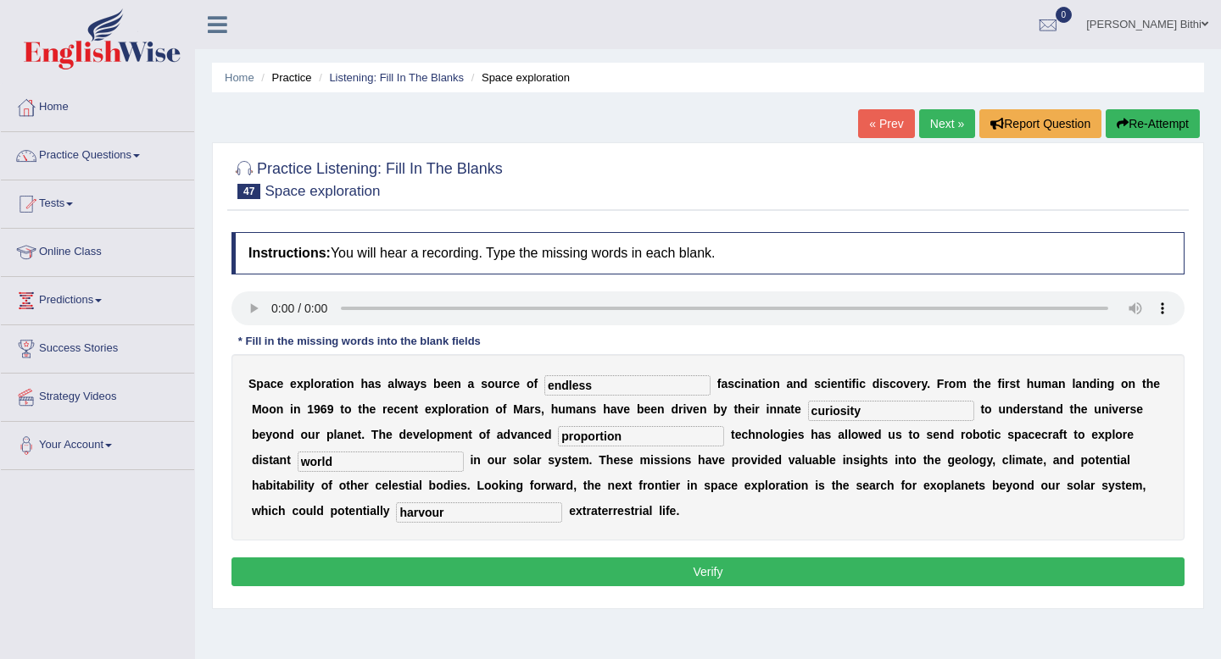
click at [713, 573] on button "Verify" at bounding box center [707, 572] width 953 height 29
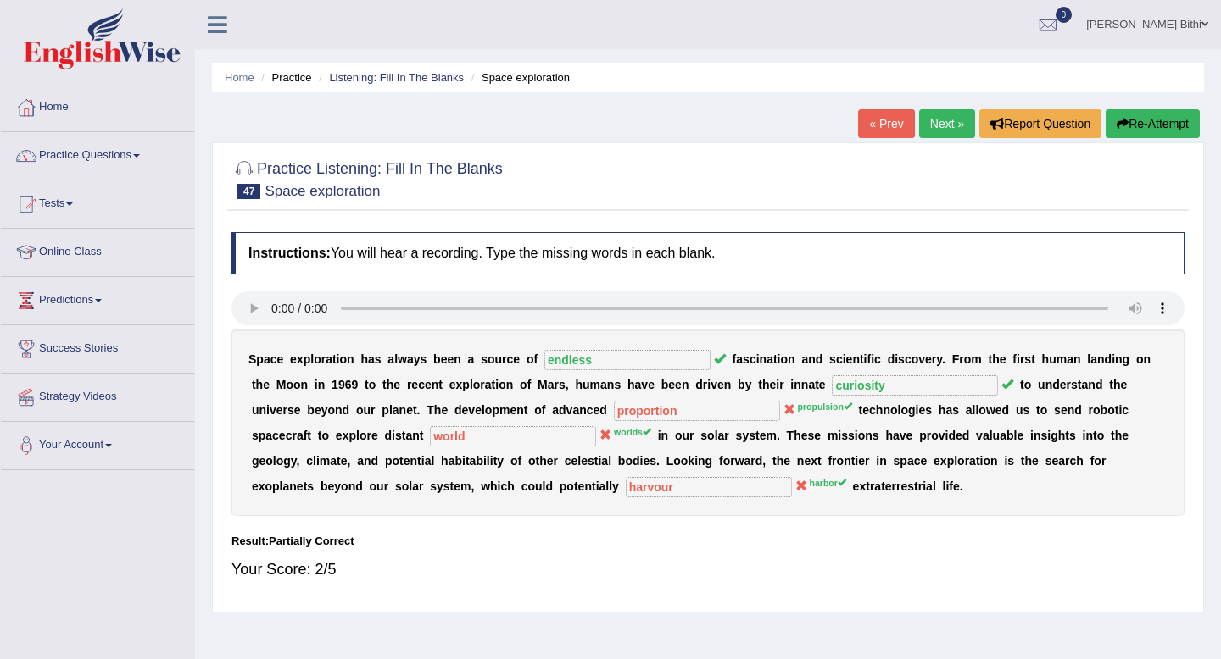
click at [936, 120] on link "Next »" at bounding box center [947, 123] width 56 height 29
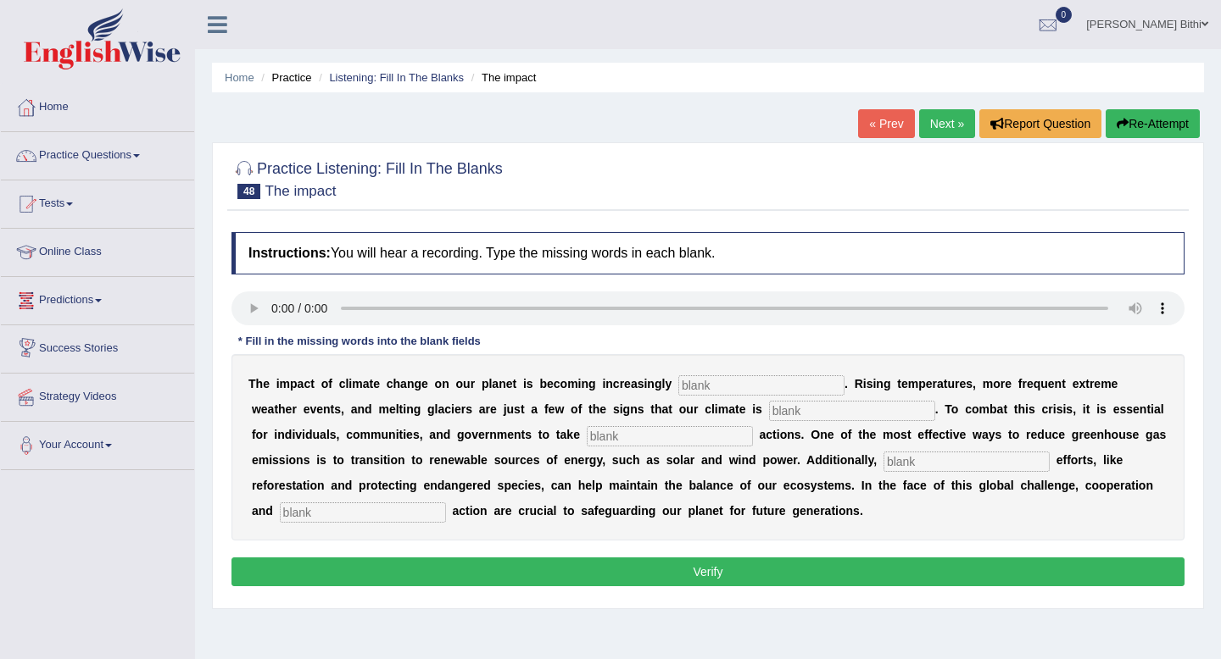
click at [746, 387] on input "text" at bounding box center [761, 386] width 166 height 20
type input "evident"
click at [772, 413] on input "text" at bounding box center [852, 411] width 166 height 20
type input "changing"
click at [674, 441] on input "text" at bounding box center [670, 436] width 166 height 20
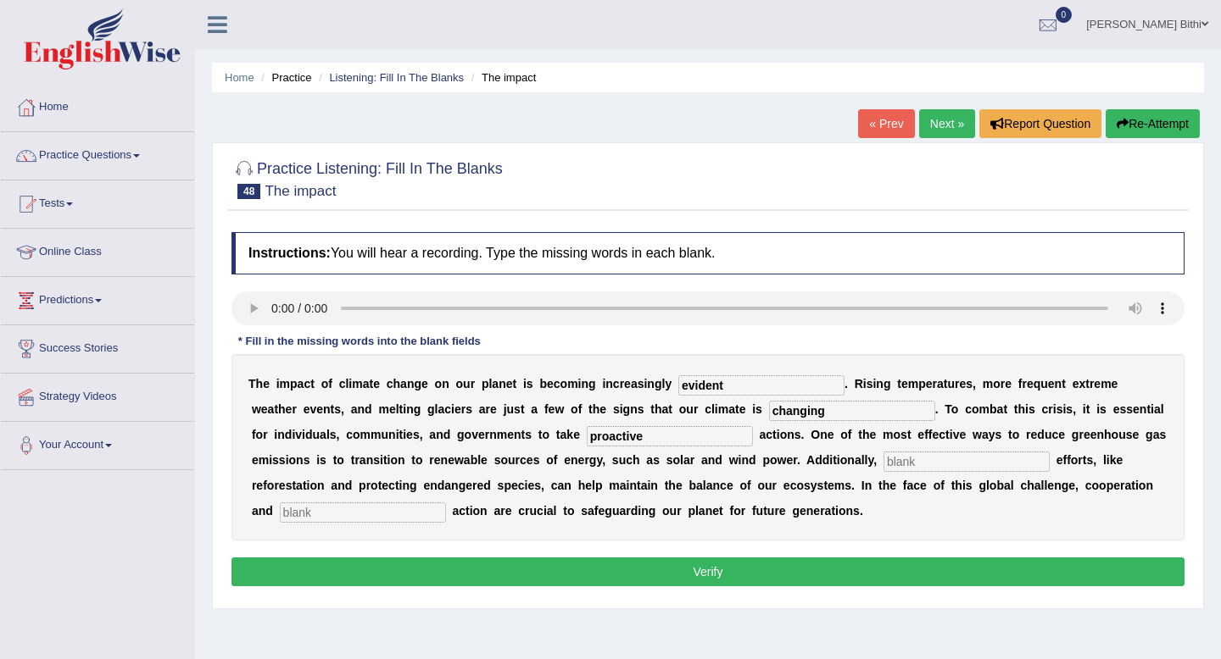
type input "proactive"
click at [969, 464] on input "text" at bounding box center [966, 462] width 166 height 20
type input "conservation"
click at [389, 506] on input "text" at bounding box center [363, 513] width 166 height 20
type input "collective"
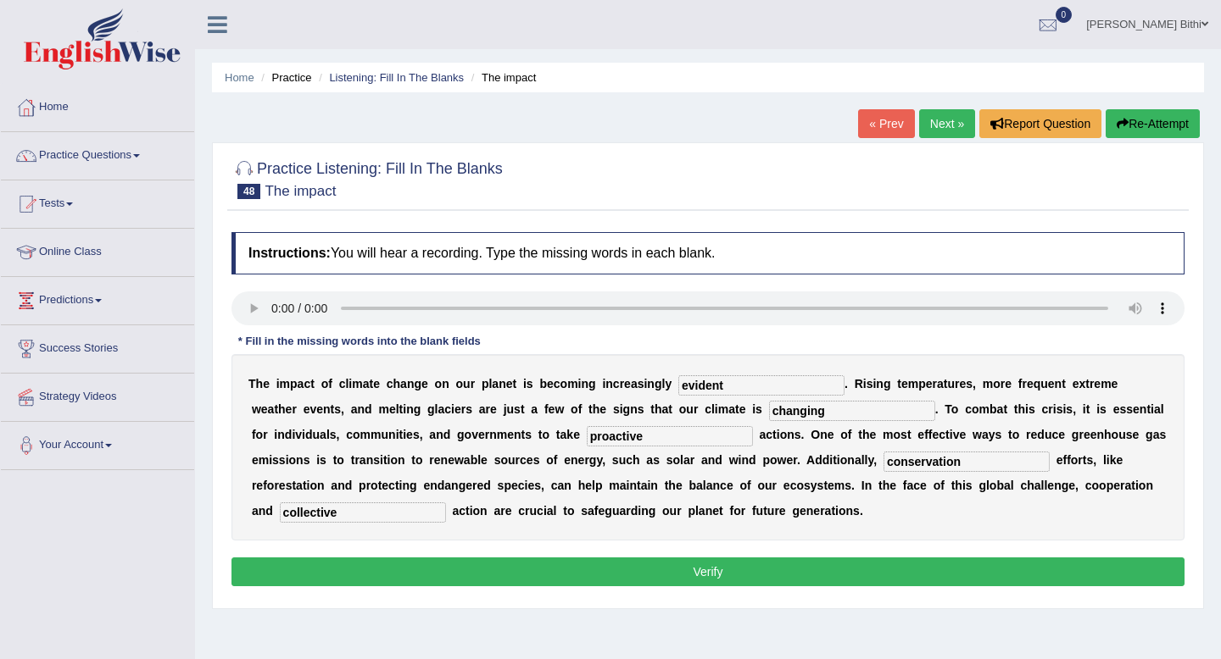
click at [589, 571] on button "Verify" at bounding box center [707, 572] width 953 height 29
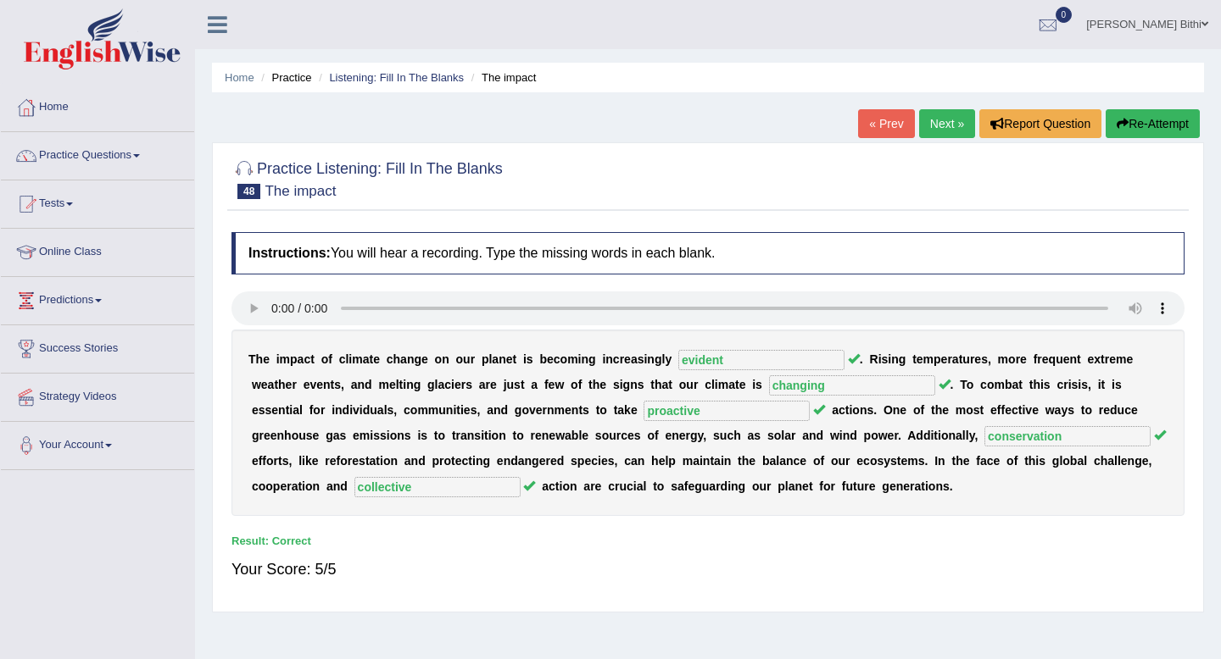
click at [934, 121] on link "Next »" at bounding box center [947, 123] width 56 height 29
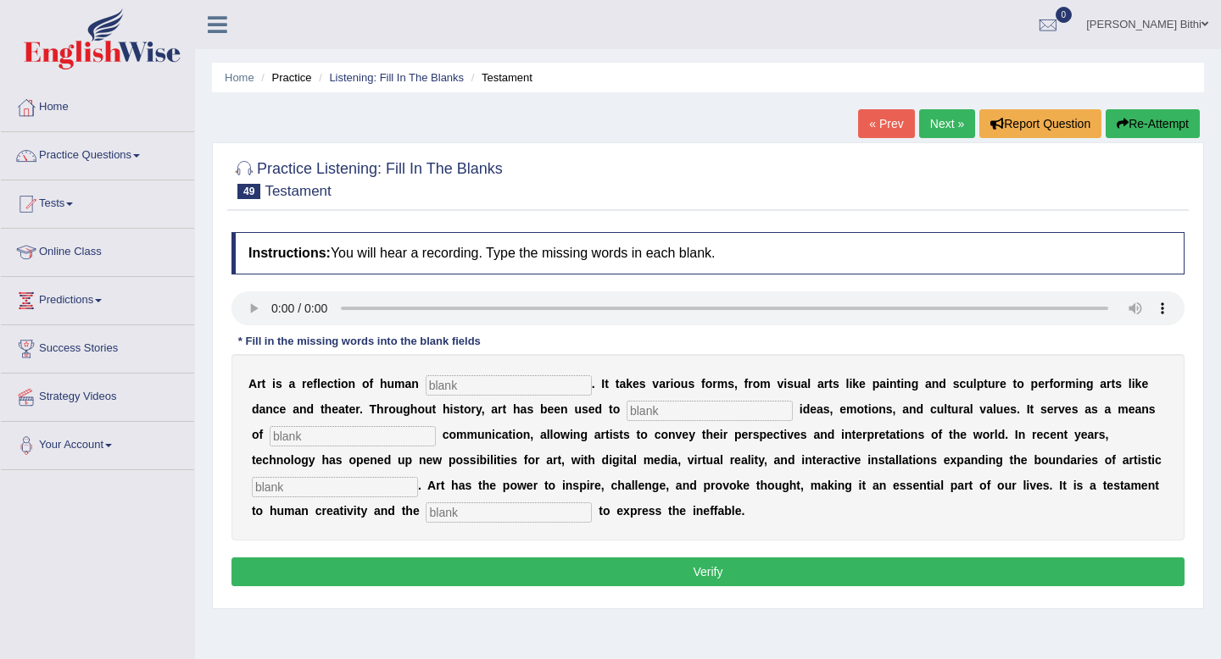
click at [459, 392] on input "text" at bounding box center [509, 386] width 166 height 20
type input "expression"
click at [626, 405] on input "text" at bounding box center [709, 411] width 166 height 20
type input "communicate"
click at [329, 432] on input "text" at bounding box center [353, 436] width 166 height 20
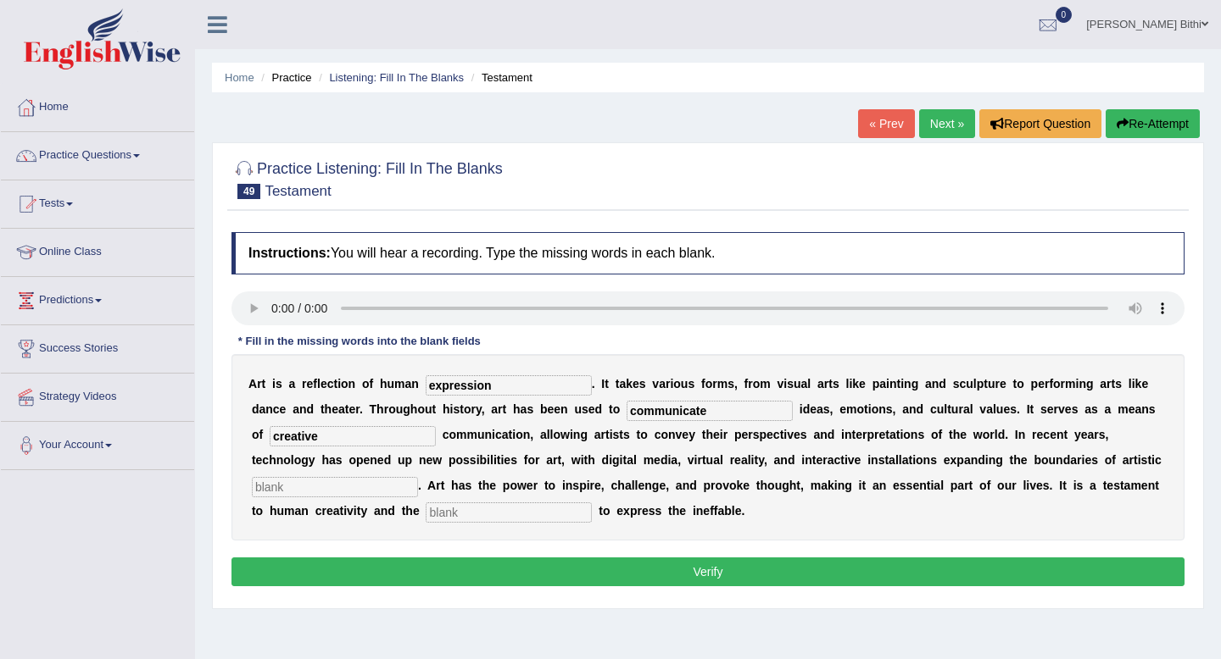
type input "creative"
click at [365, 490] on input "text" at bounding box center [335, 487] width 166 height 20
type input "exploration"
click at [475, 509] on input "text" at bounding box center [509, 513] width 166 height 20
type input "desire"
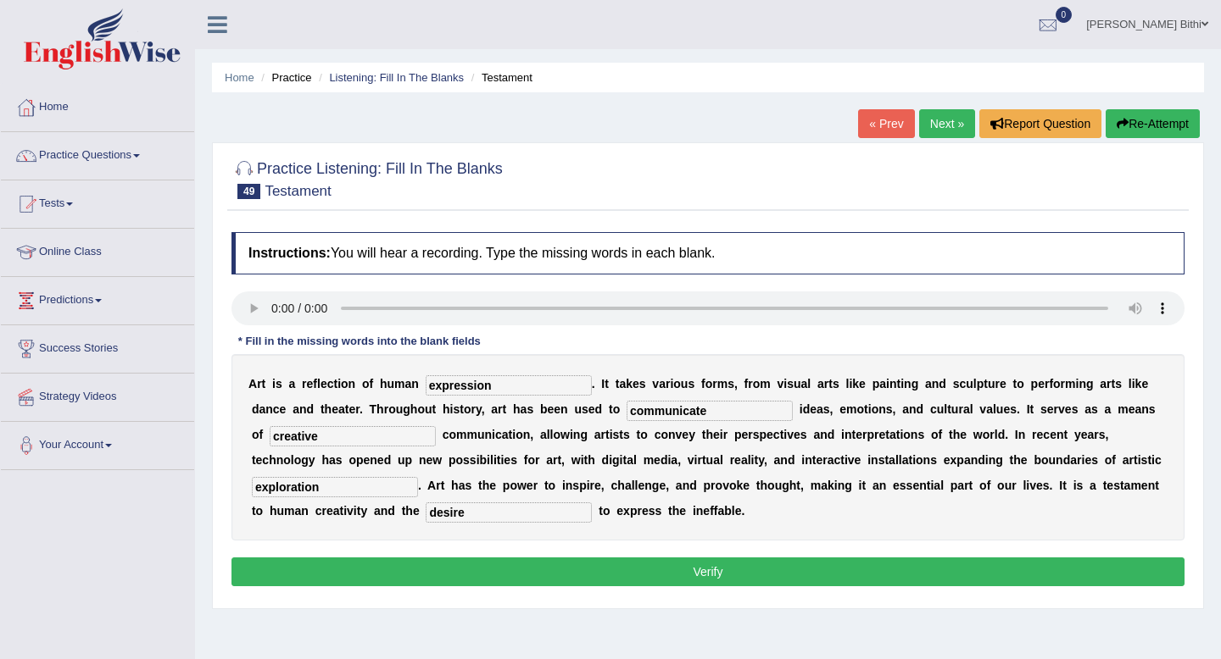
click at [665, 571] on button "Verify" at bounding box center [707, 572] width 953 height 29
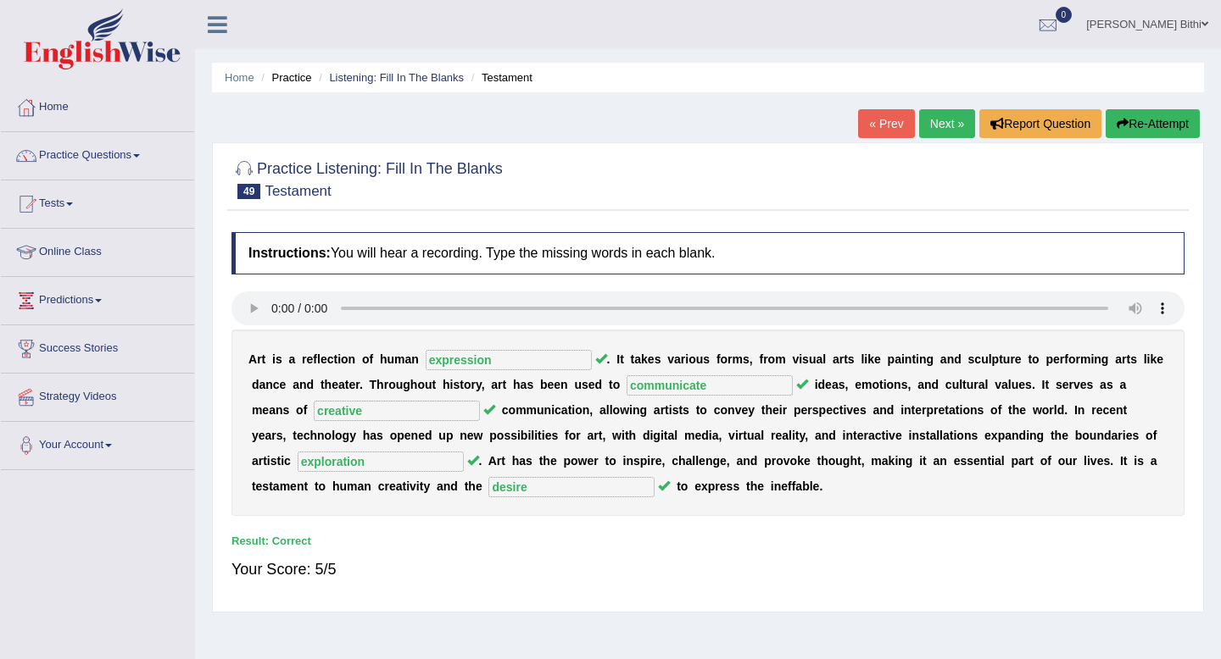
click at [938, 130] on link "Next »" at bounding box center [947, 123] width 56 height 29
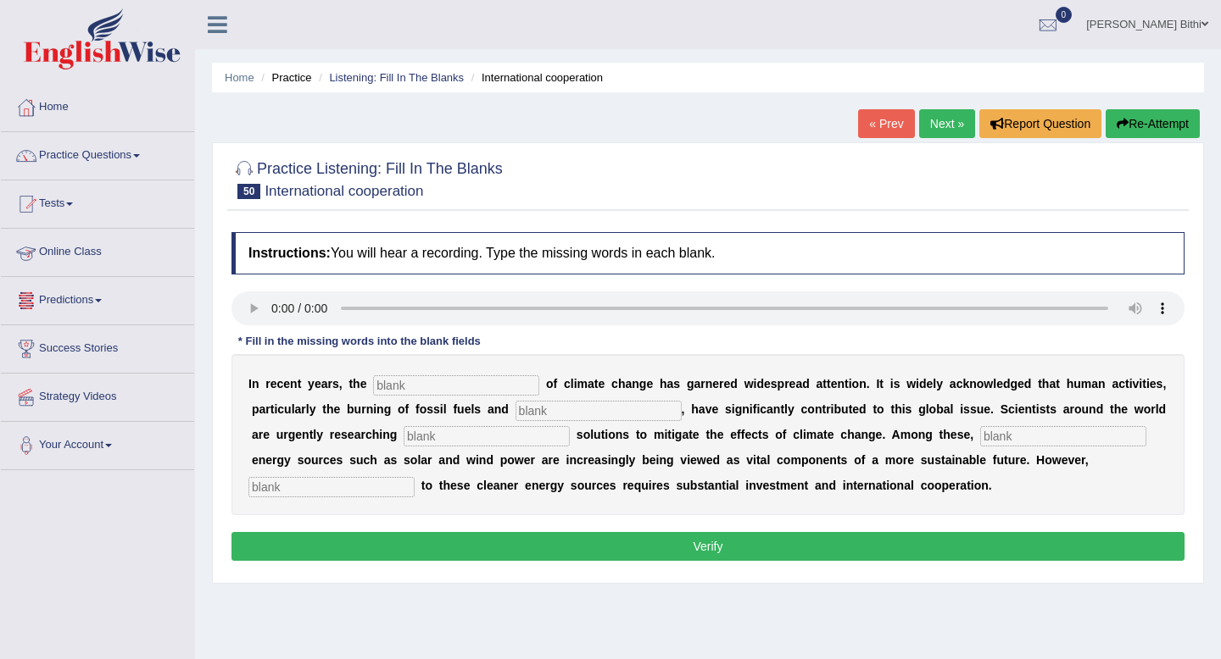
click at [418, 391] on input "text" at bounding box center [456, 386] width 166 height 20
type input "phenomenon"
click at [582, 409] on input "text" at bounding box center [598, 411] width 166 height 20
click at [566, 412] on input "deforstattion" at bounding box center [598, 411] width 166 height 20
click at [619, 412] on input "deforstation" at bounding box center [598, 411] width 166 height 20
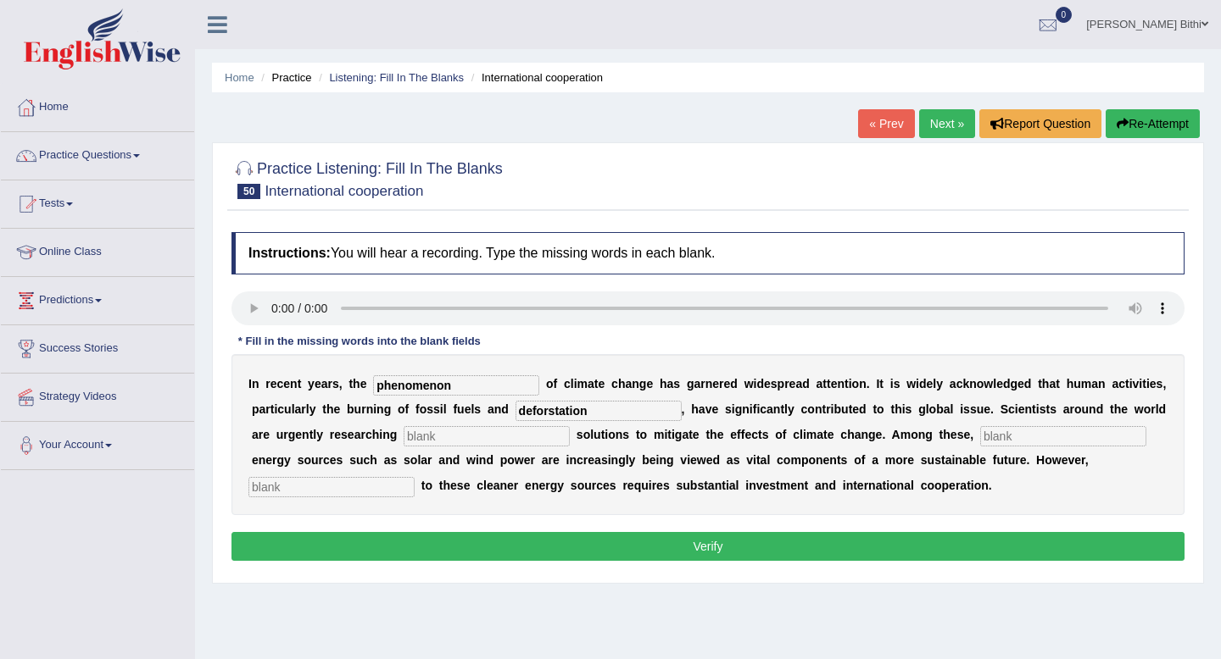
type input "deforstation"
click at [436, 444] on input "text" at bounding box center [486, 436] width 166 height 20
type input "sustainable"
click at [1004, 442] on input "text" at bounding box center [1063, 436] width 166 height 20
type input "renewable"
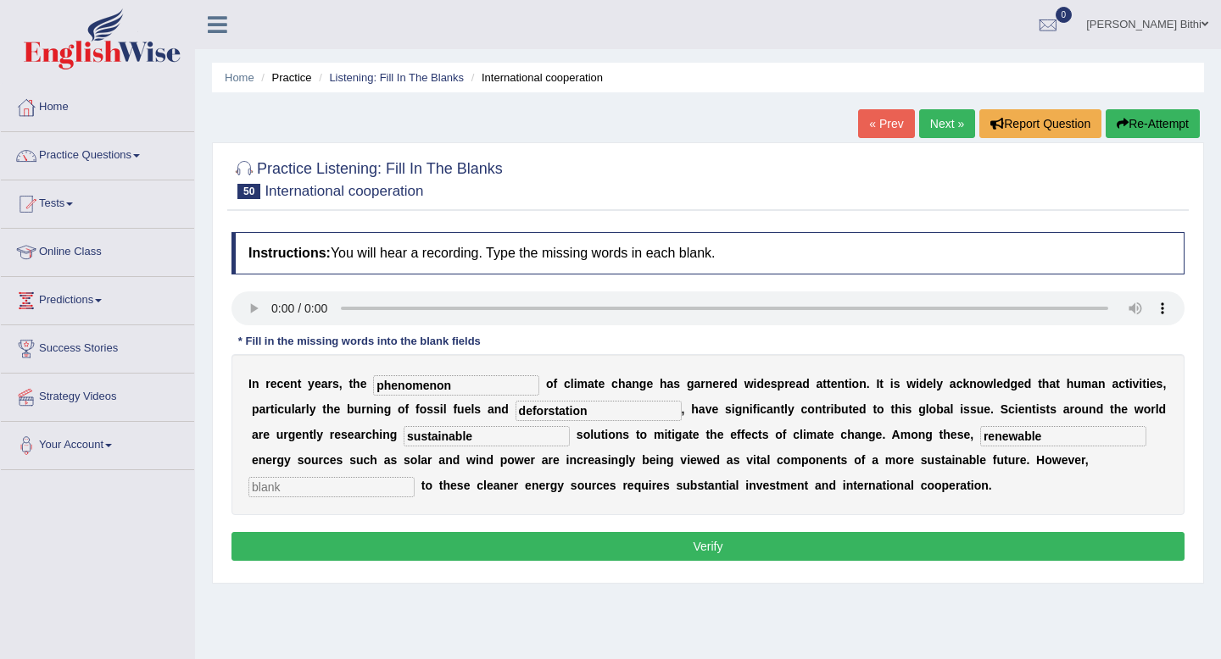
click at [1089, 449] on div "I n r e c e n t y e a r s , t h e phenomenon o f c l i m a t e c h a n g e h a …" at bounding box center [707, 434] width 953 height 161
click at [415, 477] on input "text" at bounding box center [331, 487] width 166 height 20
type input "transitioning"
click at [944, 546] on button "Verify" at bounding box center [707, 546] width 953 height 29
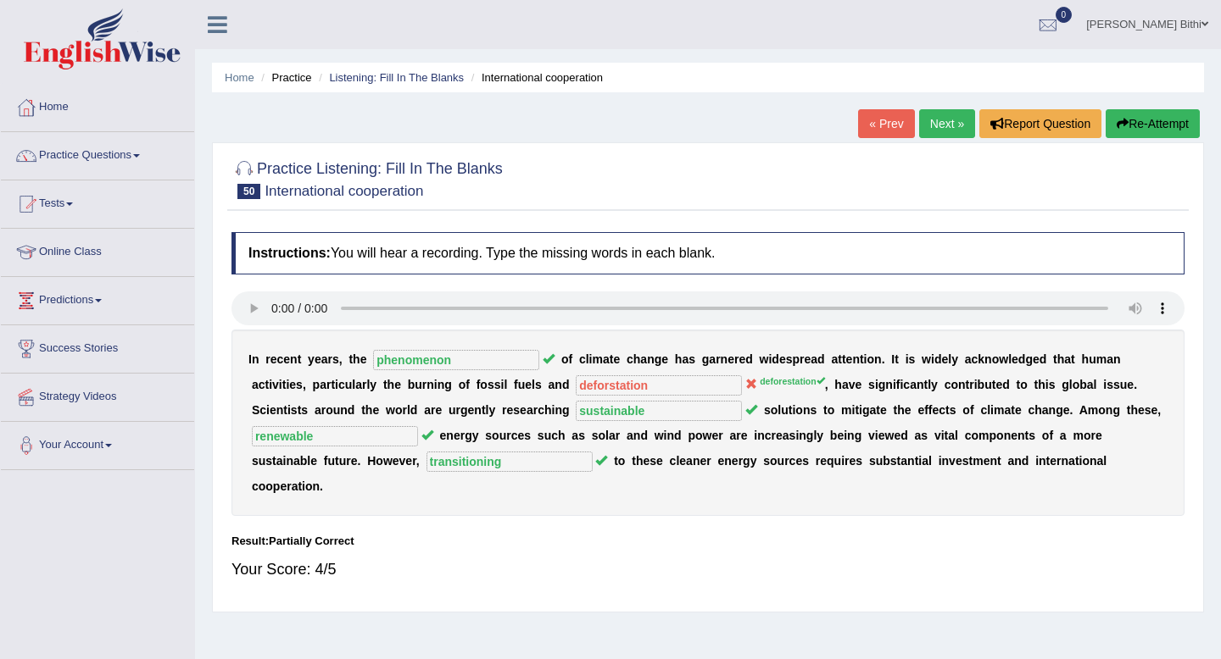
click at [938, 128] on link "Next »" at bounding box center [947, 123] width 56 height 29
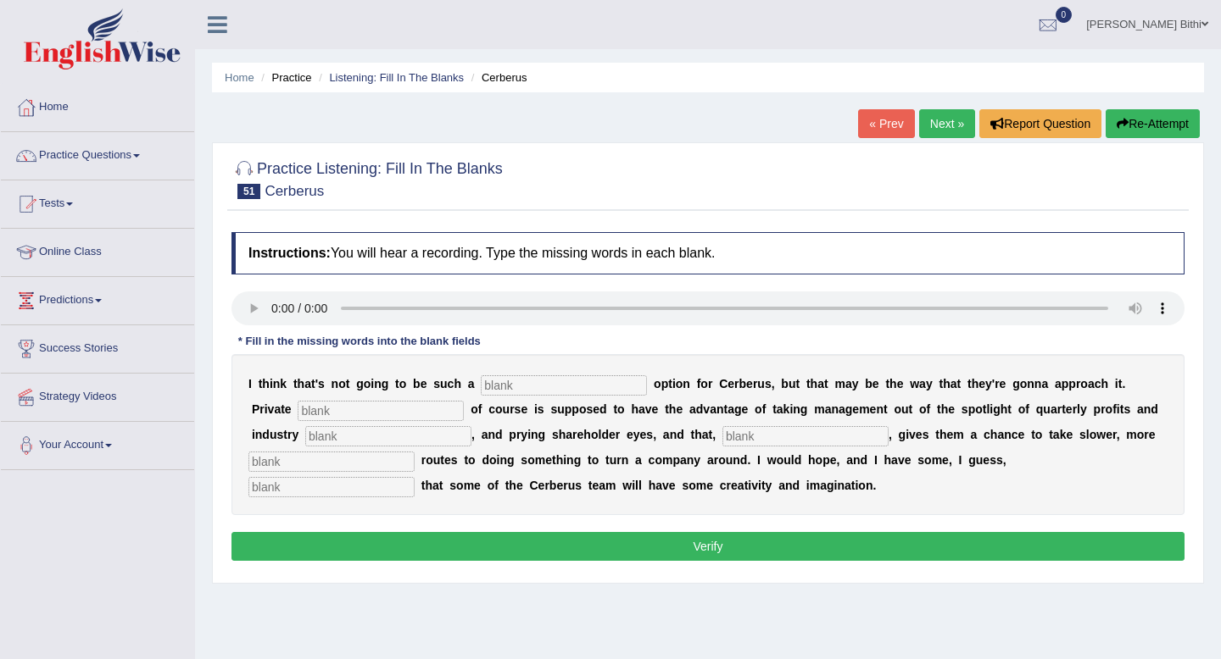
click at [570, 385] on input "text" at bounding box center [564, 386] width 166 height 20
type input "viable"
click at [358, 417] on input "text" at bounding box center [381, 411] width 166 height 20
type input "equity"
click at [367, 434] on input "text" at bounding box center [388, 436] width 166 height 20
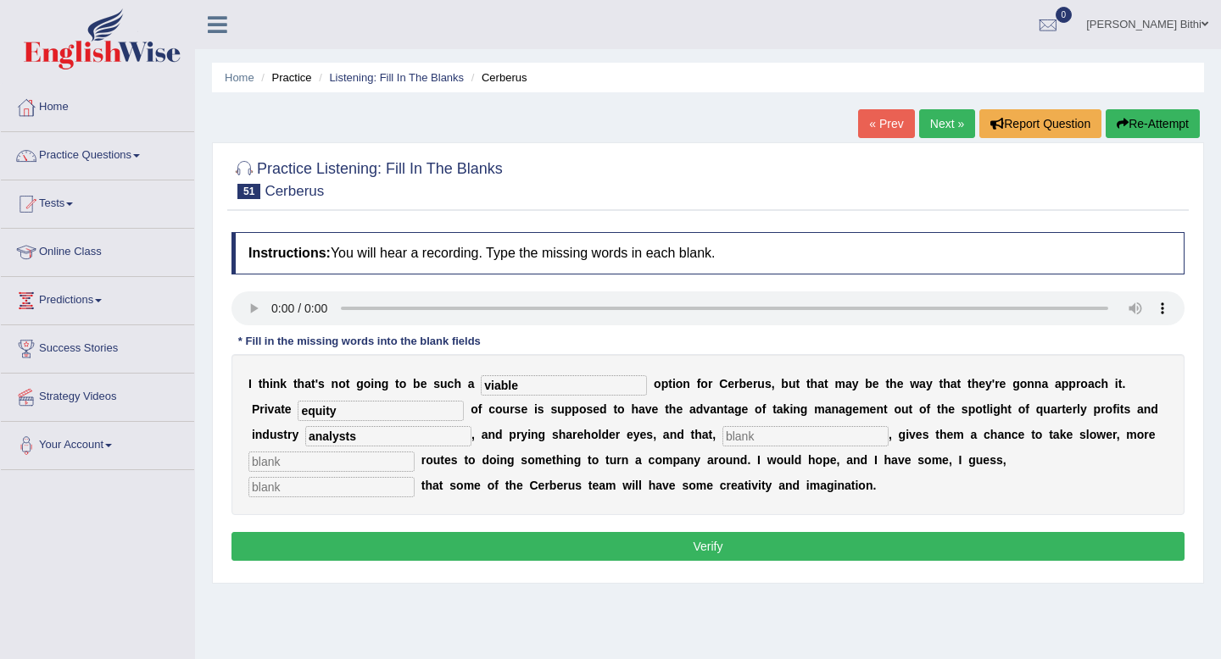
type input "analysts"
click at [722, 440] on input "text" at bounding box center [805, 436] width 166 height 20
type input "hypothetically"
click at [375, 460] on input "text" at bounding box center [331, 462] width 166 height 20
type input "patient"
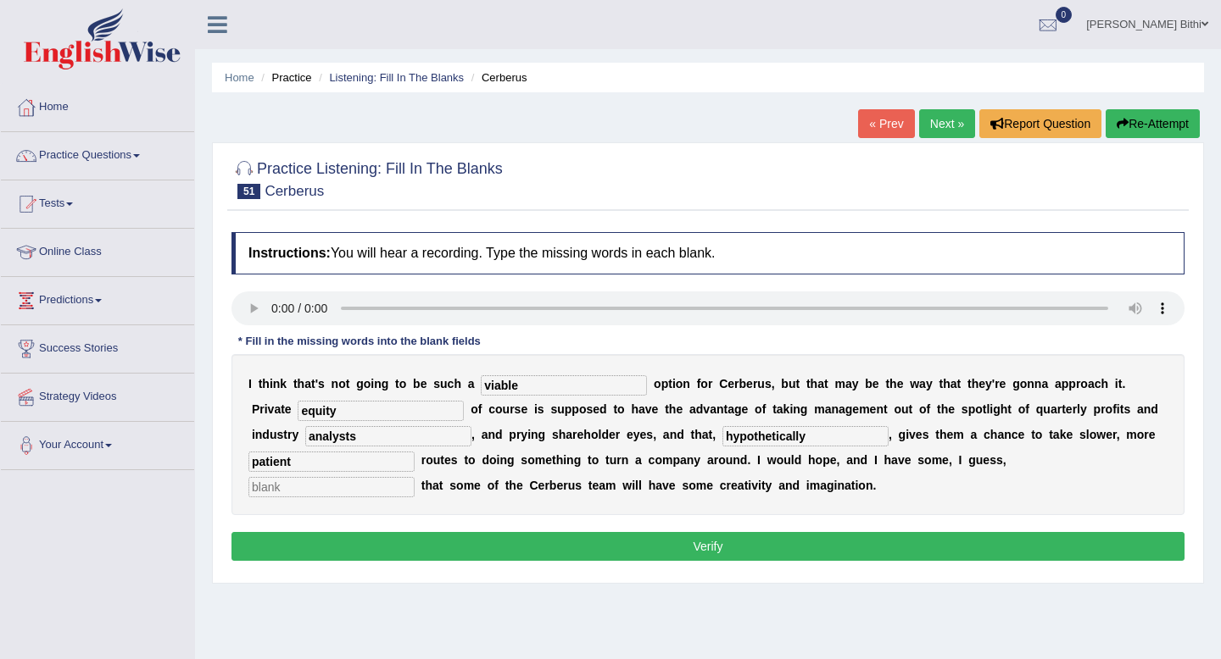
click at [415, 477] on input "text" at bounding box center [331, 487] width 166 height 20
type input "aftenism"
click at [823, 548] on button "Verify" at bounding box center [707, 546] width 953 height 29
